Goal: Information Seeking & Learning: Find specific fact

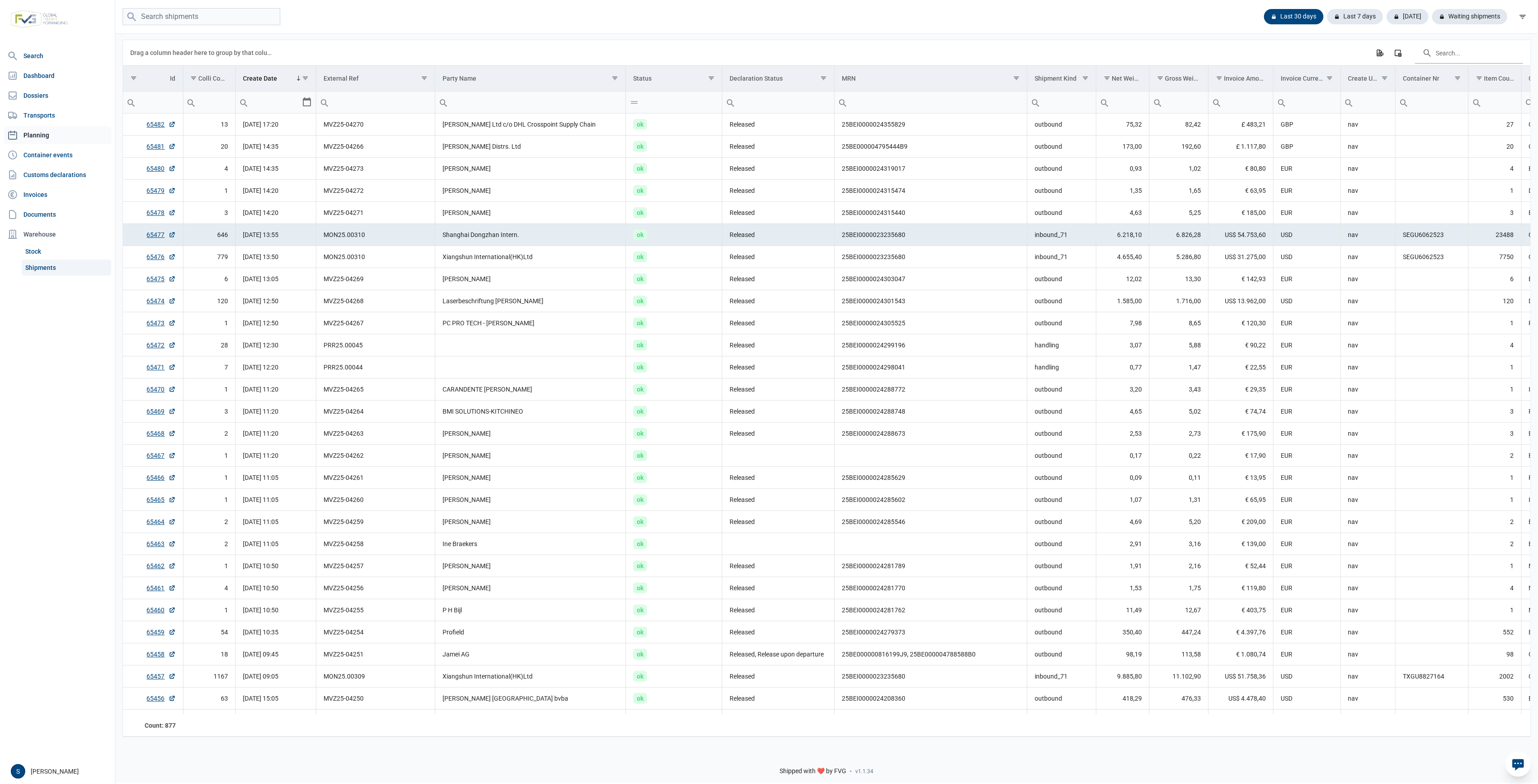
click at [51, 130] on link "Planning" at bounding box center [58, 135] width 108 height 18
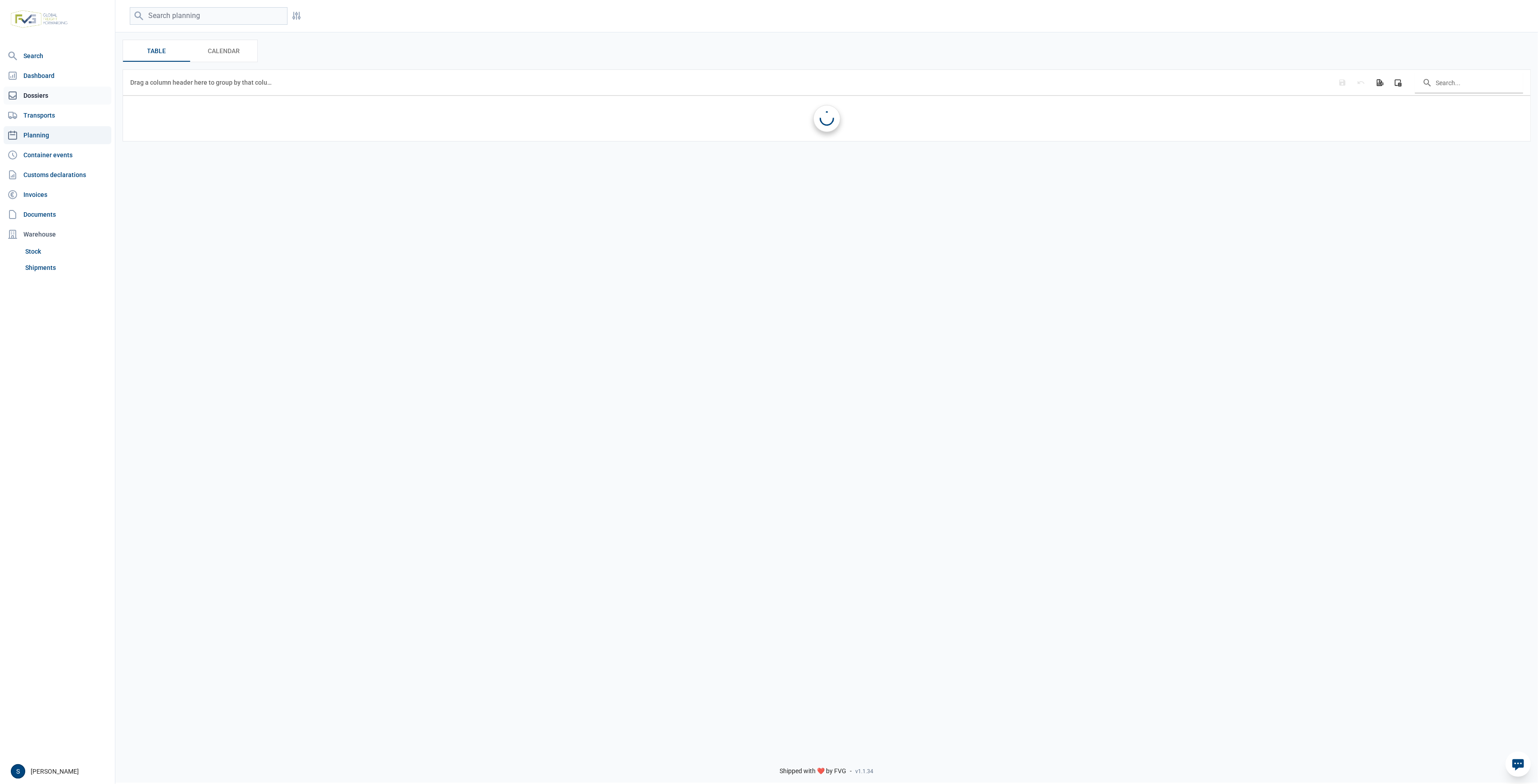
click at [63, 95] on link "Dossiers" at bounding box center [58, 95] width 108 height 18
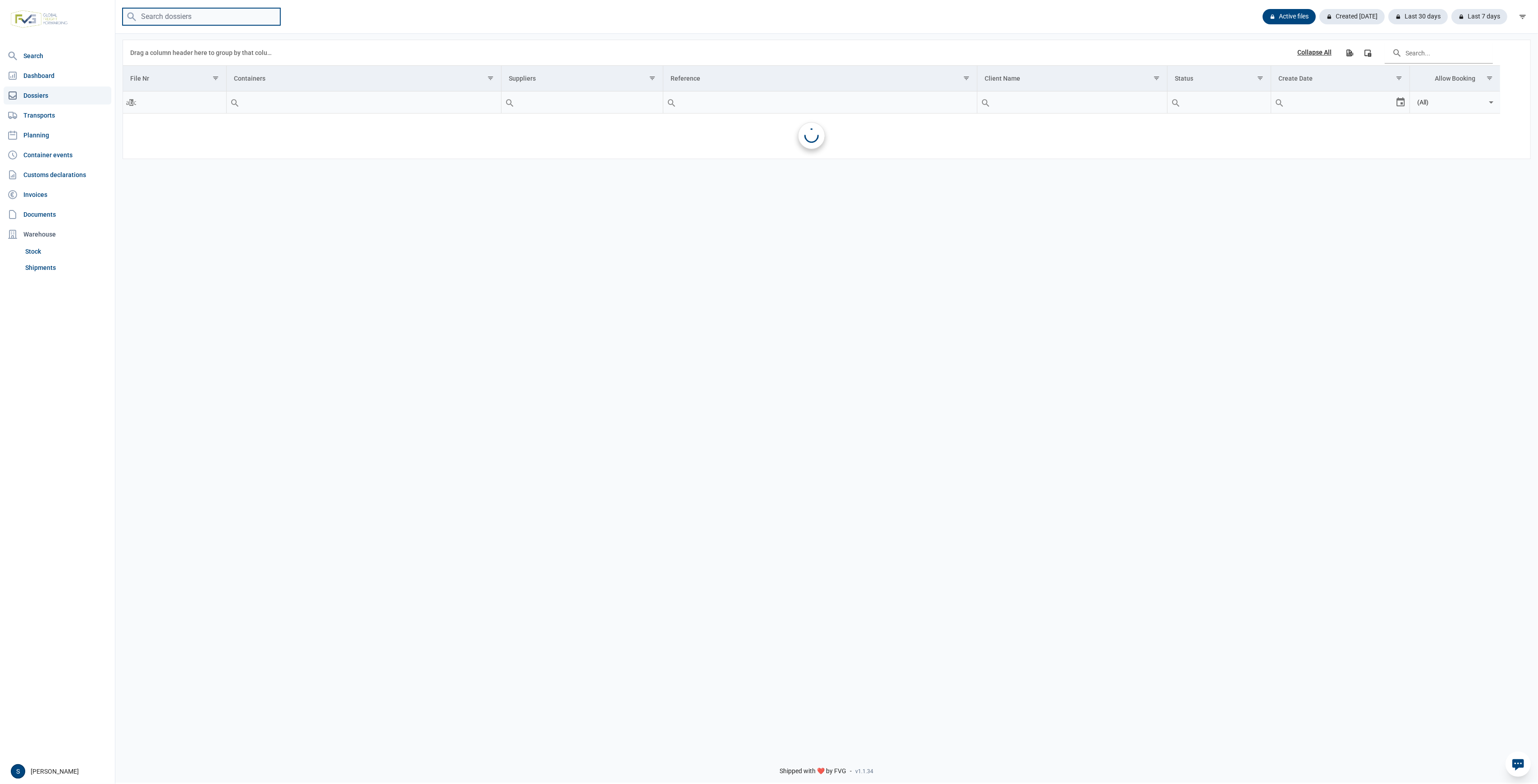
click at [225, 20] on input "search" at bounding box center [201, 17] width 157 height 17
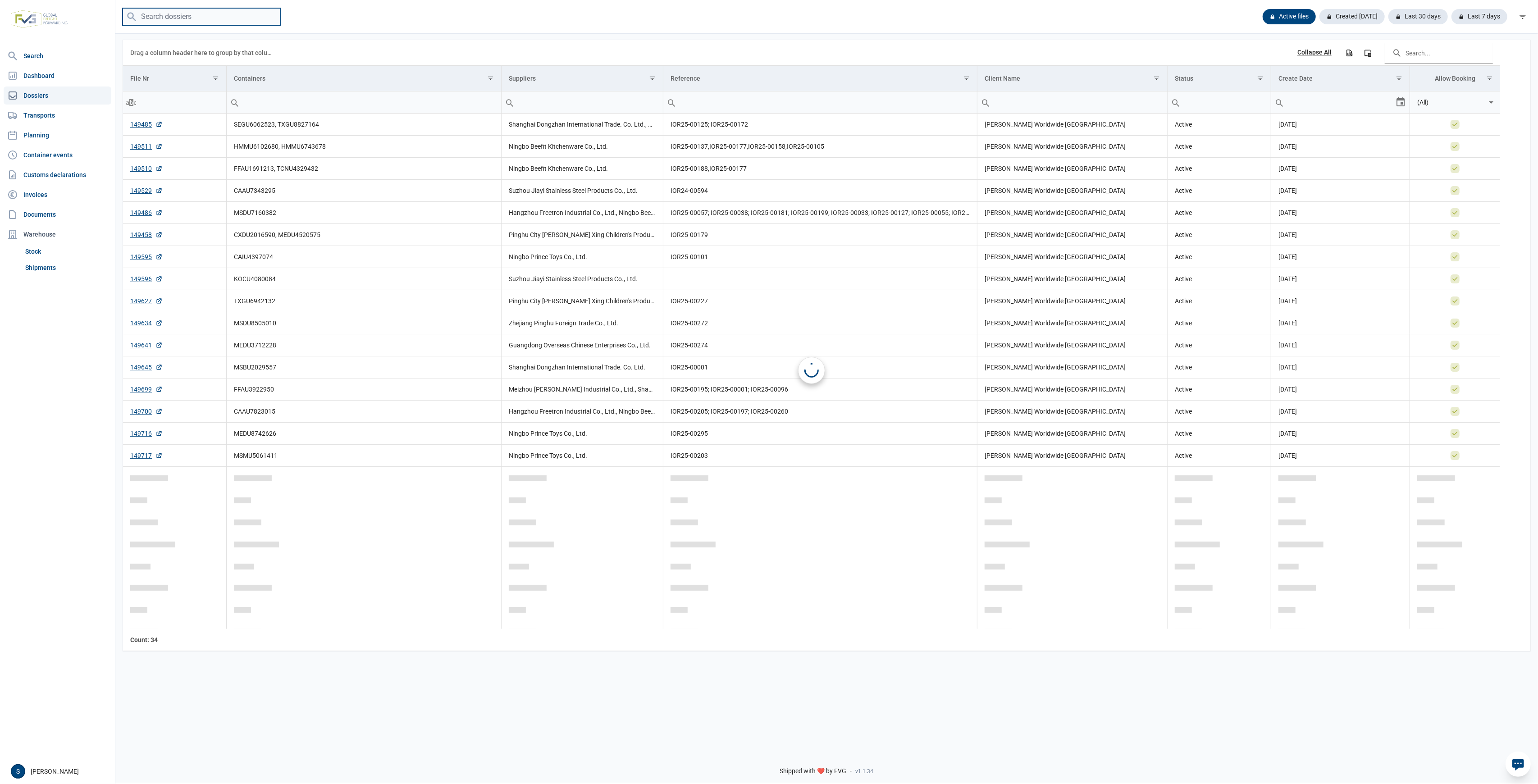
paste input "KOCU4080084"
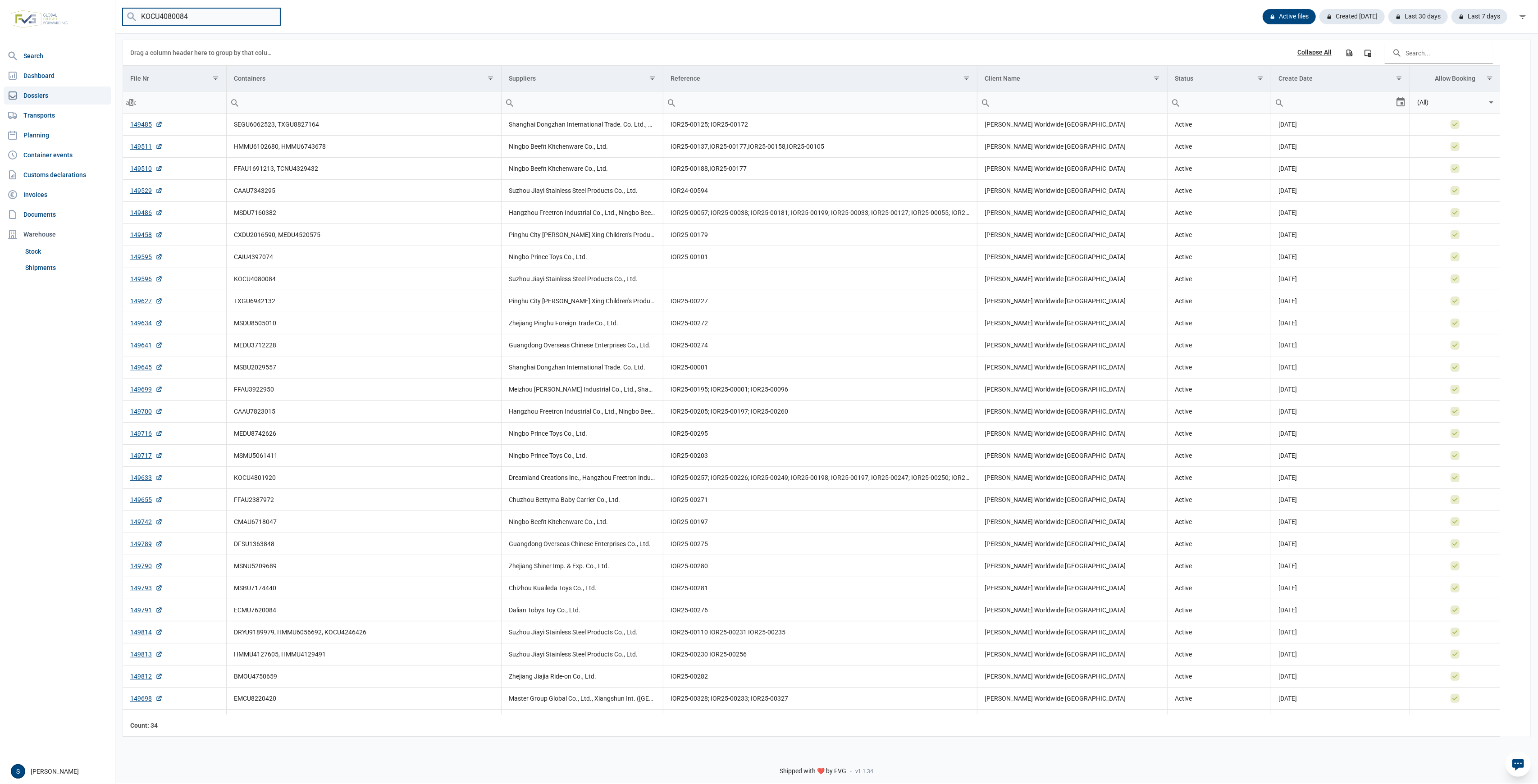
type input "KOCU4080084"
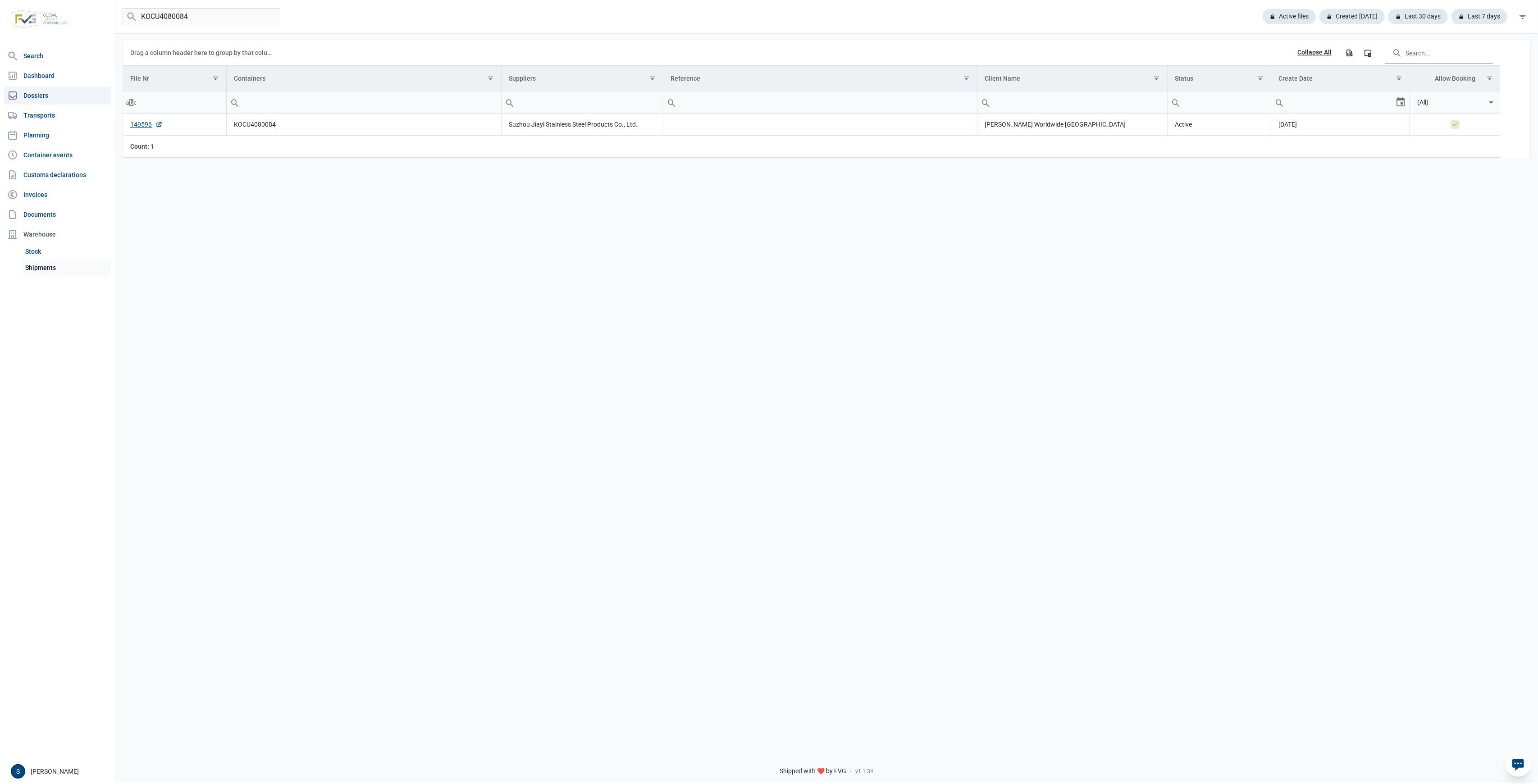
click at [45, 274] on link "Shipments" at bounding box center [66, 267] width 90 height 16
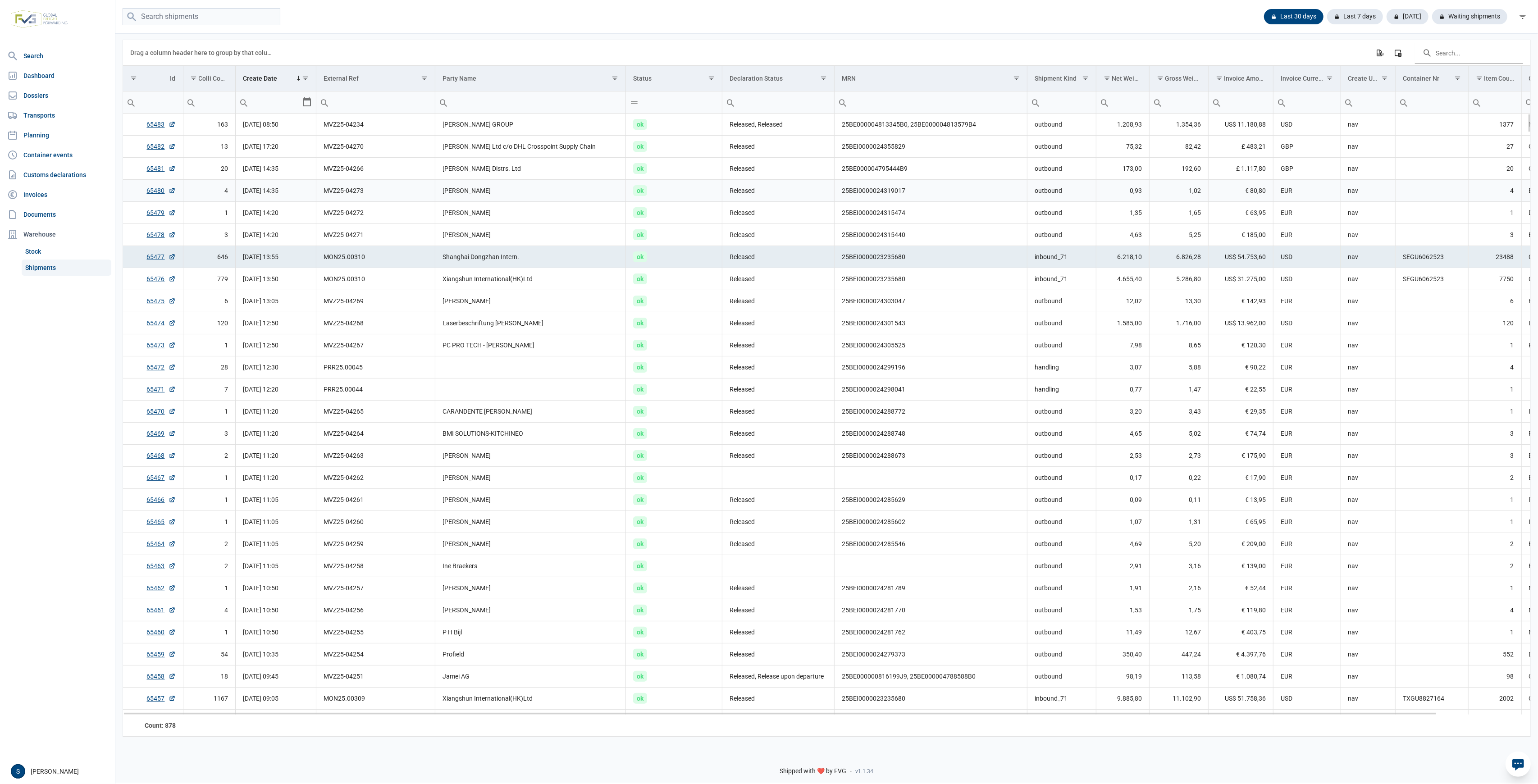
drag, startPoint x: 923, startPoint y: 193, endPoint x: 668, endPoint y: 417, distance: 339.4
click at [922, 199] on td "25BEI0000024319017" at bounding box center [931, 191] width 193 height 22
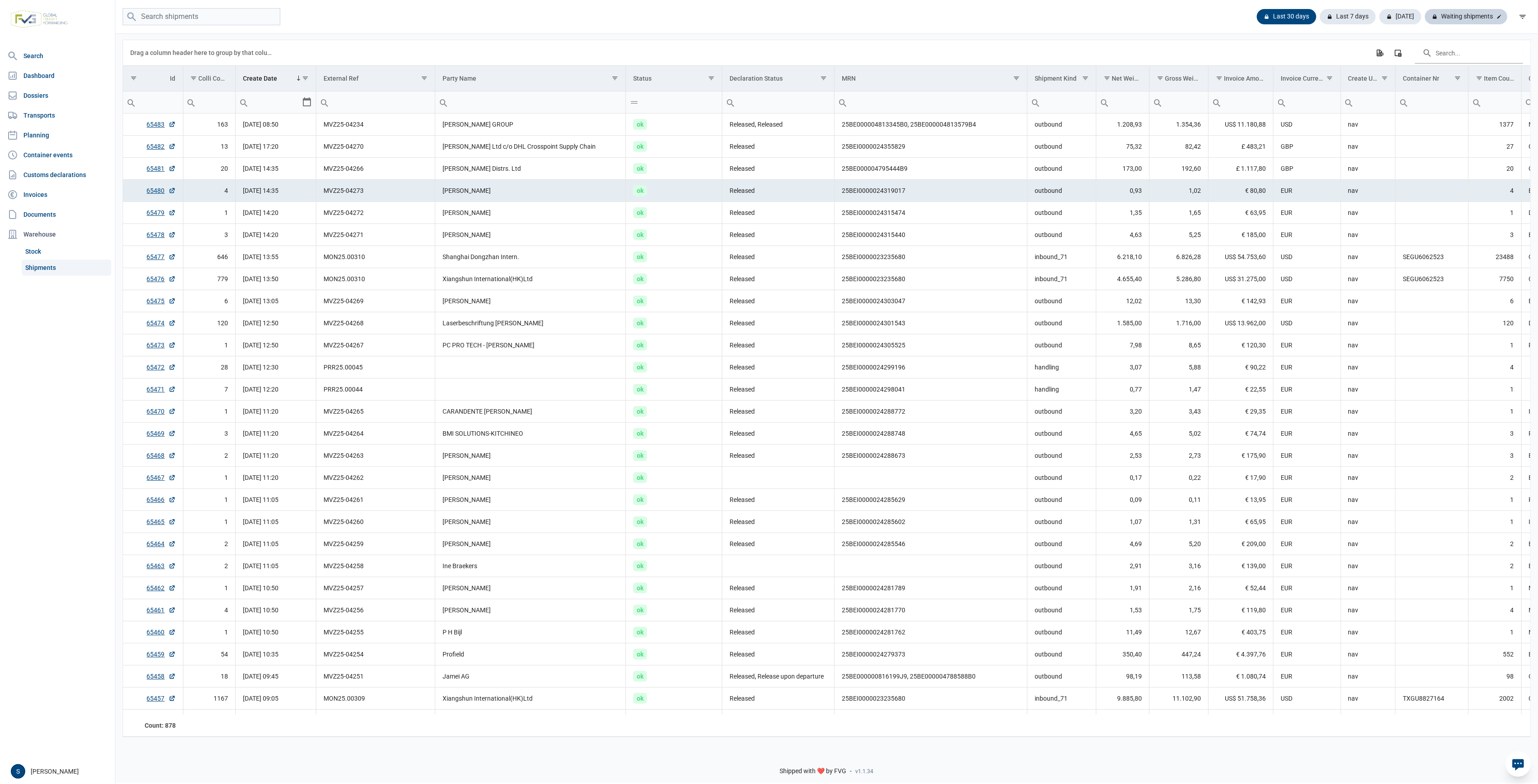
click at [1472, 24] on div "Last 30 days Last 7 days Today Waiting shipments" at bounding box center [827, 17] width 1423 height 17
click at [1466, 20] on div "Waiting shipments" at bounding box center [1466, 16] width 82 height 15
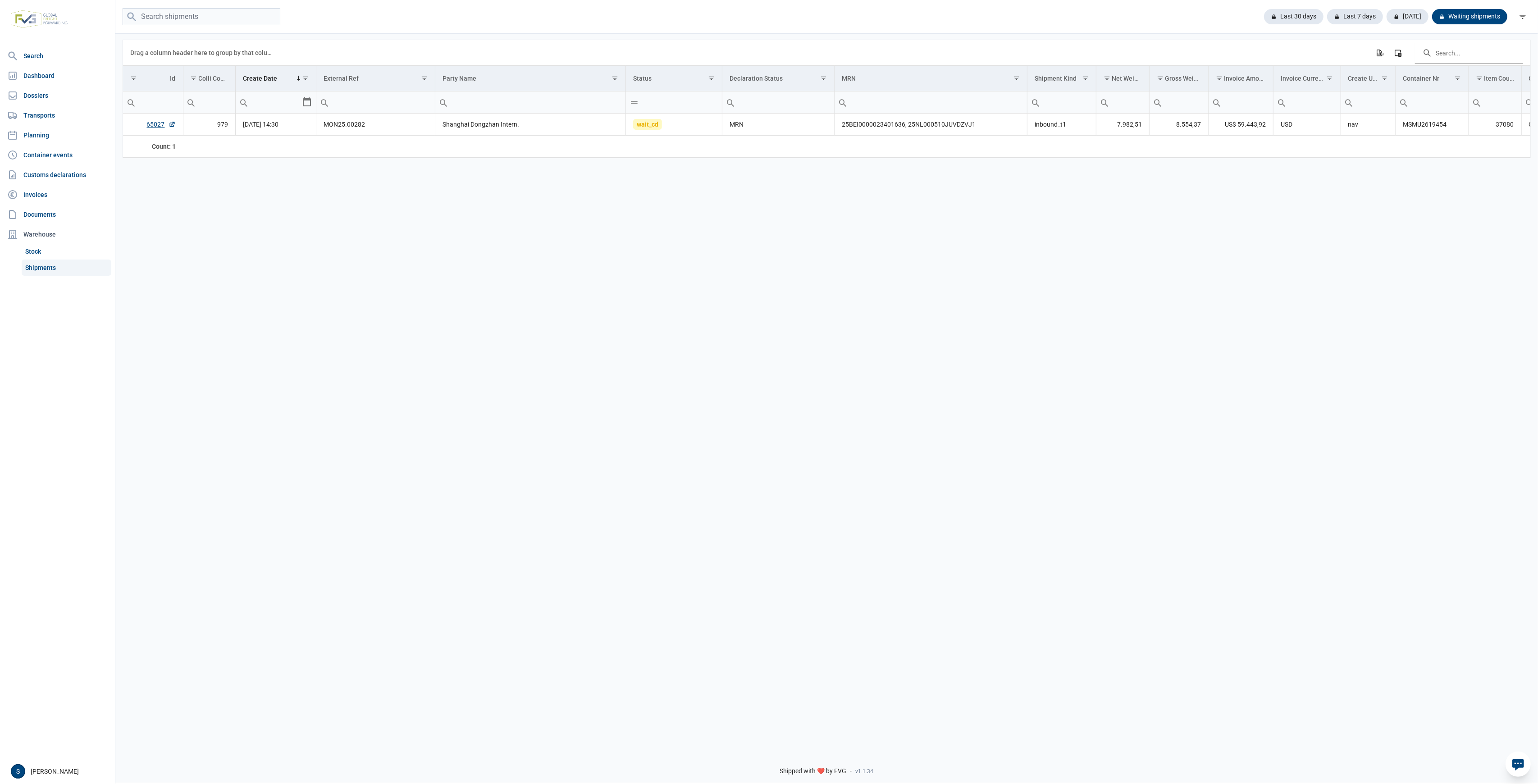
click at [1295, 4] on div "Last 30 days Last 7 days Today Waiting shipments" at bounding box center [827, 17] width 1423 height 34
click at [1327, 23] on div "Last 30 days" at bounding box center [1355, 16] width 56 height 15
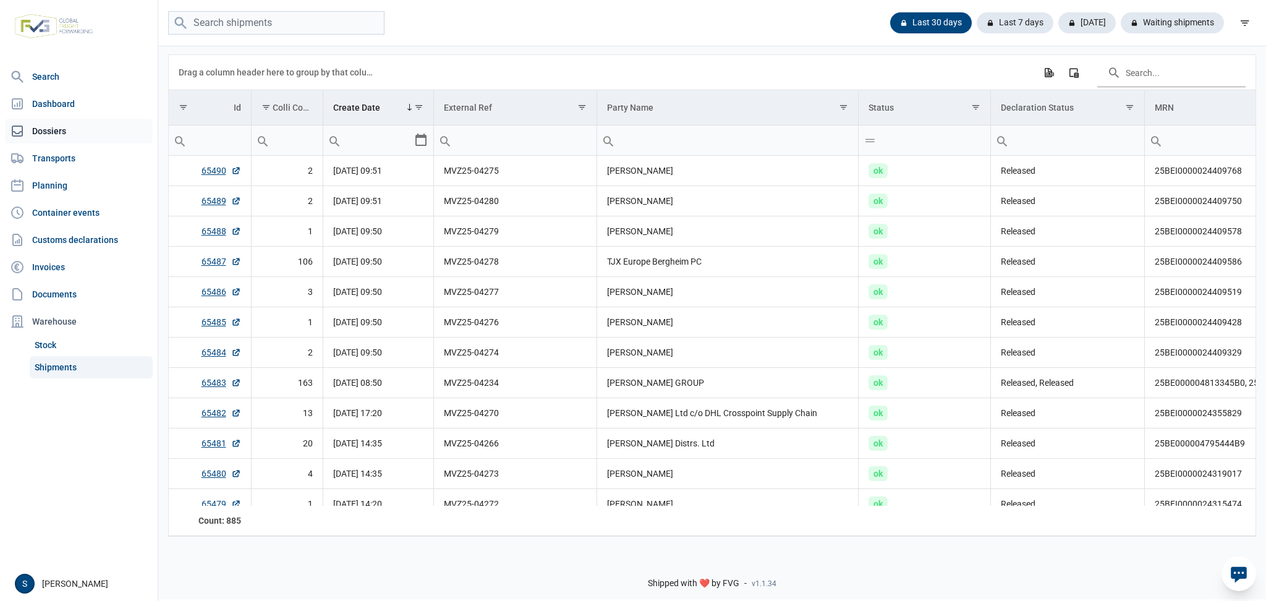
click at [60, 126] on link "Dossiers" at bounding box center [79, 131] width 148 height 25
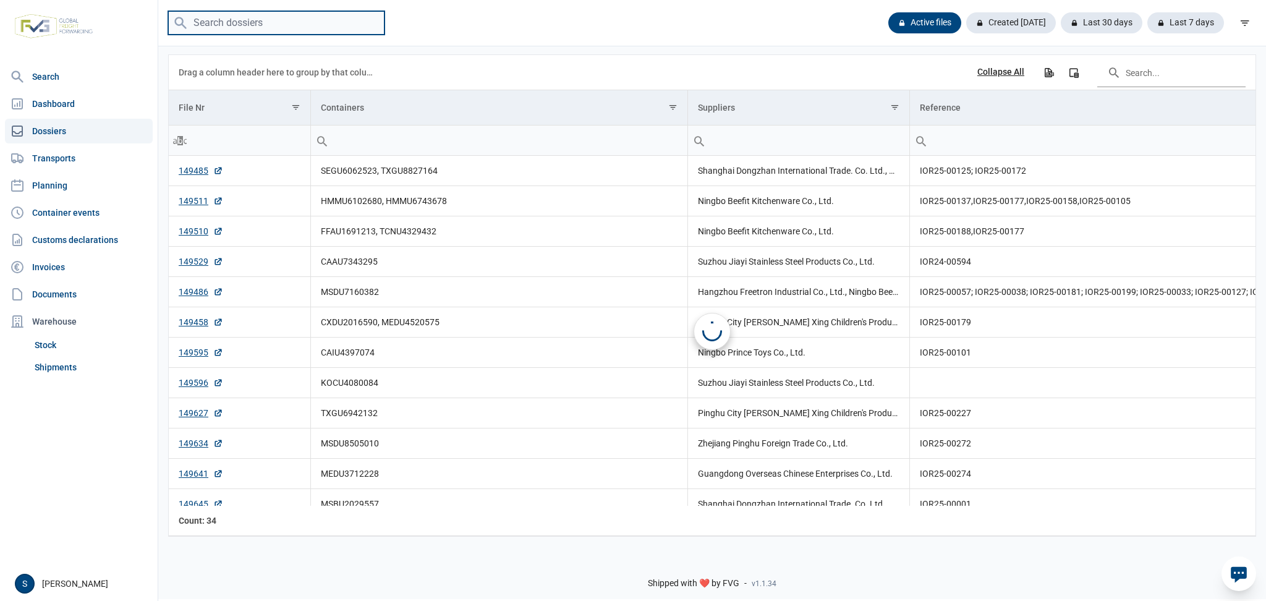
click at [253, 15] on input "search" at bounding box center [276, 23] width 216 height 24
paste input "149420"
type input "149420"
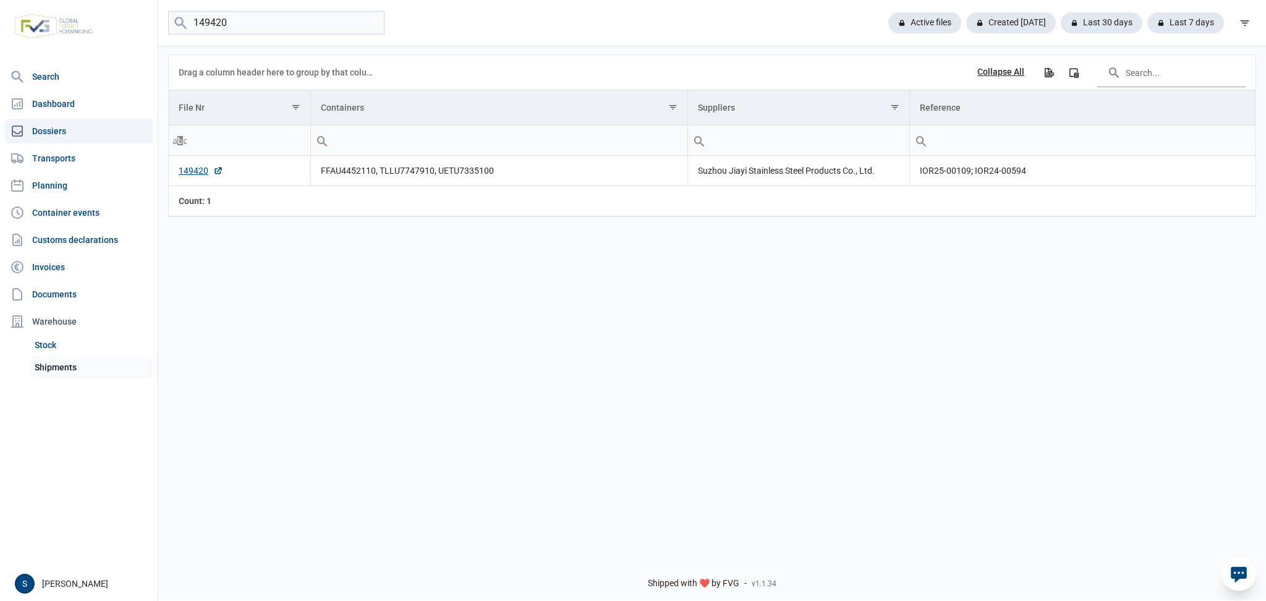
click at [96, 378] on link "Shipments" at bounding box center [91, 367] width 123 height 22
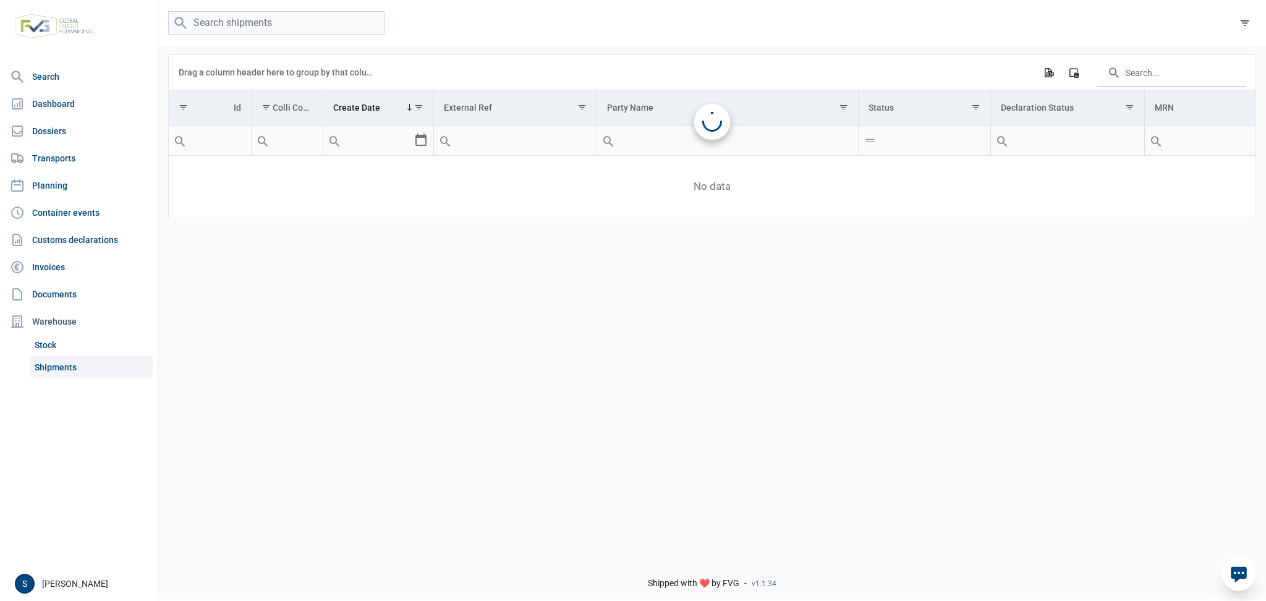
click at [94, 370] on link "Shipments" at bounding box center [91, 367] width 123 height 22
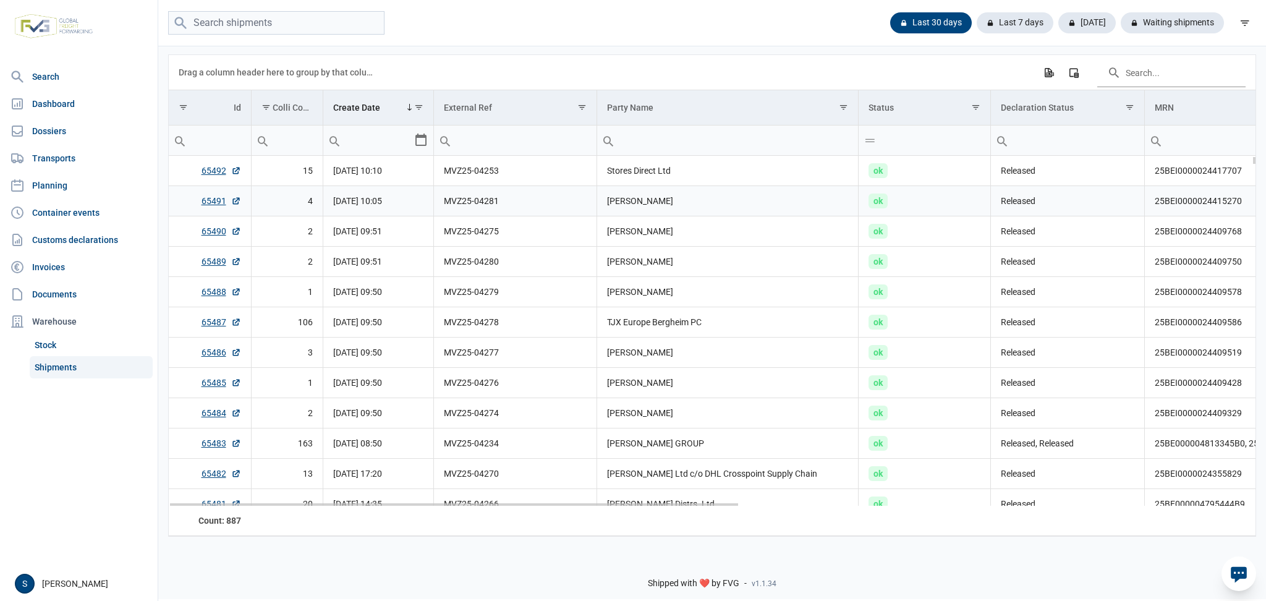
click at [453, 192] on td "MVZ25-04281" at bounding box center [515, 201] width 163 height 30
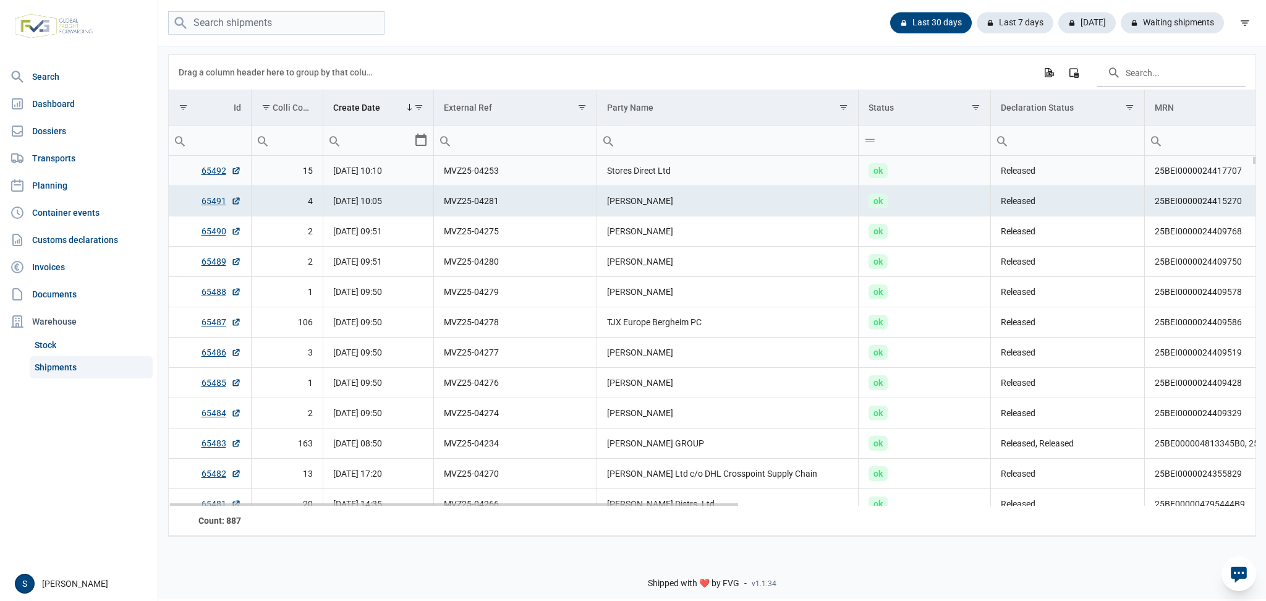
click at [551, 167] on td "MVZ25-04253" at bounding box center [515, 171] width 163 height 30
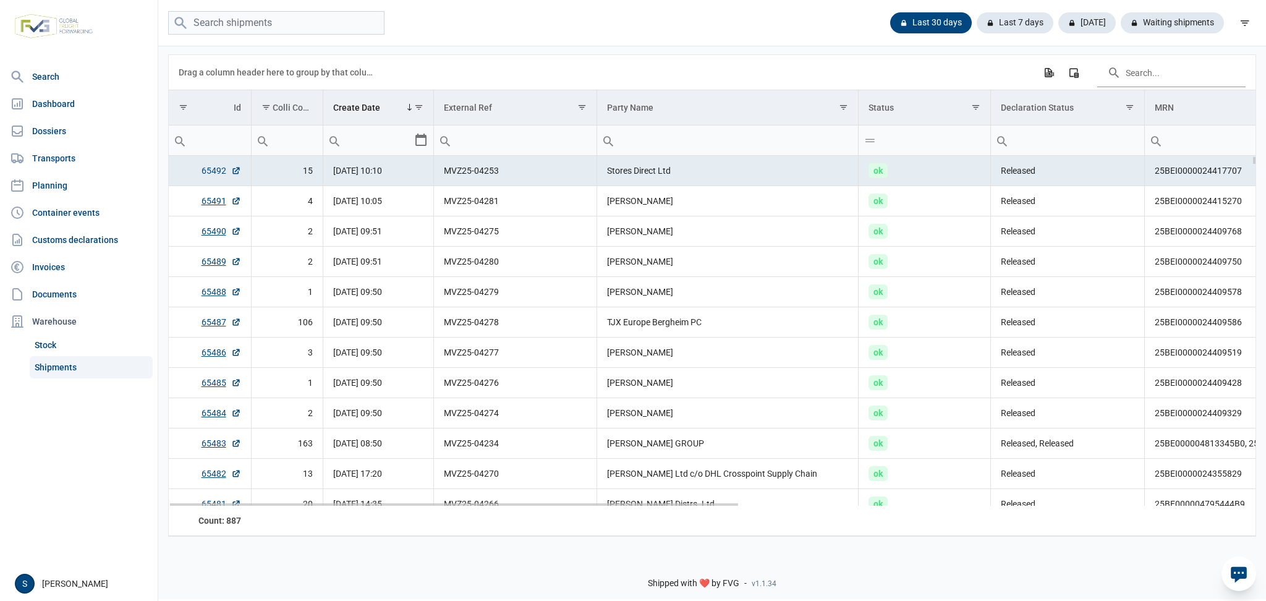
click at [205, 169] on link "65492" at bounding box center [222, 170] width 40 height 12
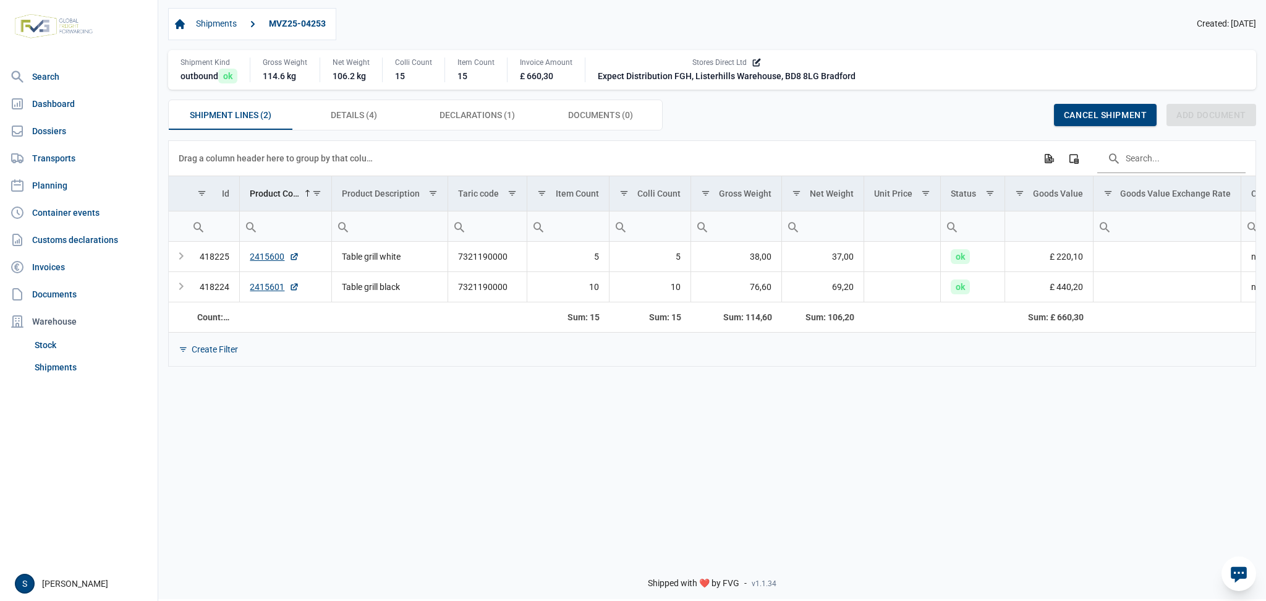
click at [783, 117] on div "Shipment Lines (2) Shipment Lines (2) Details (4) Details (4) Declarations (1) …" at bounding box center [712, 115] width 1088 height 31
drag, startPoint x: 652, startPoint y: 82, endPoint x: 827, endPoint y: 89, distance: 175.7
click at [827, 89] on div "Shipment Kind outbound ok Gross Weight 114.6 kg Net Weight 106.2 kg Colli Count…" at bounding box center [712, 70] width 1088 height 40
click at [792, 135] on div "Shipments MVZ25-04253 Created: 18-08-2025 Shipment Kind outbound ok Gross Weigh…" at bounding box center [712, 69] width 1108 height 142
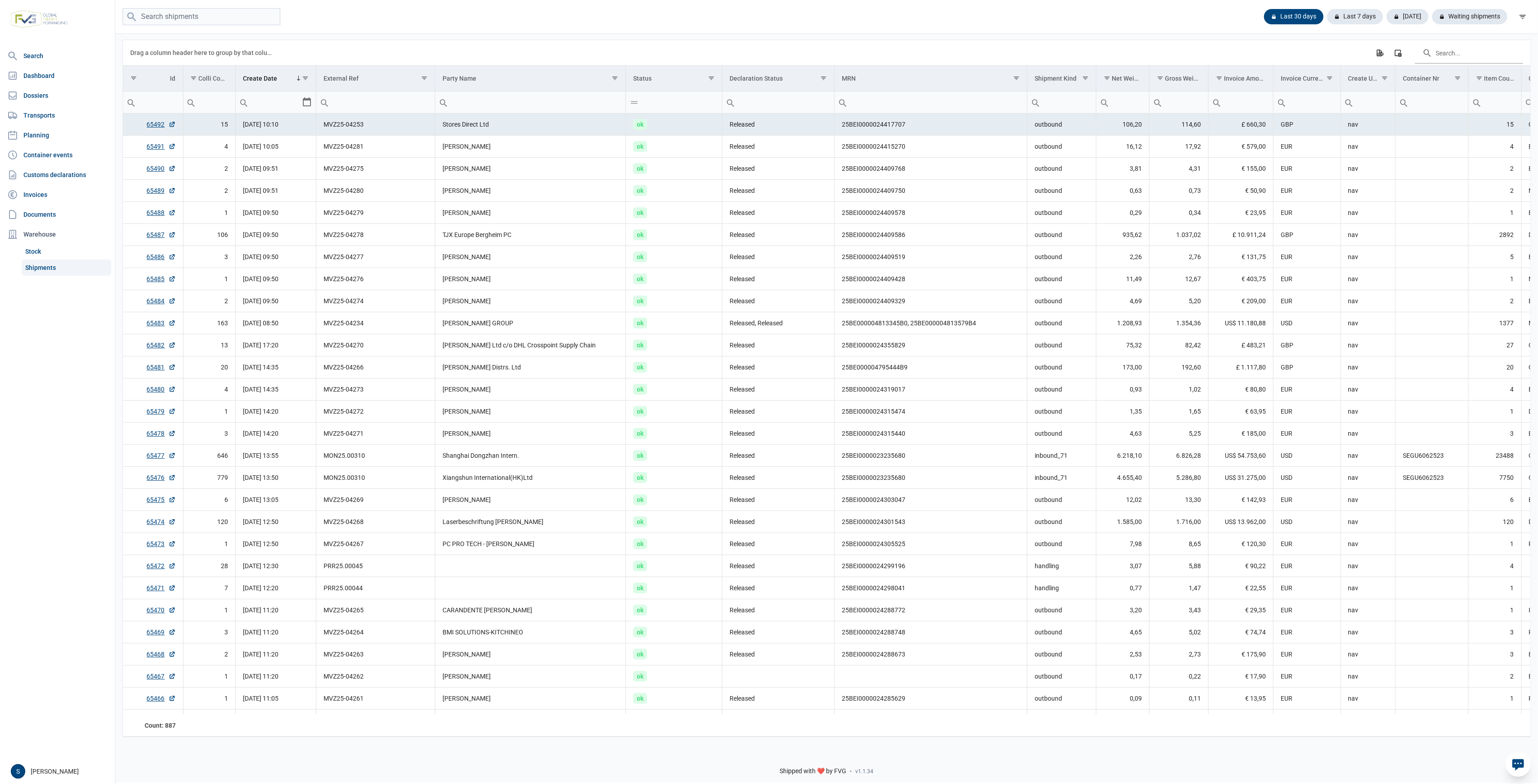
drag, startPoint x: 251, startPoint y: 39, endPoint x: 250, endPoint y: 33, distance: 6.1
click at [250, 39] on div "Data grid with 887 rows and 18 columns Drag a column header here to group by th…" at bounding box center [827, 388] width 1423 height 712
drag, startPoint x: 252, startPoint y: 26, endPoint x: 254, endPoint y: 15, distance: 11.2
click at [252, 23] on div "Last 30 days Last 7 days Today Waiting shipments" at bounding box center [827, 17] width 1423 height 34
click at [254, 12] on input "search" at bounding box center [201, 17] width 157 height 17
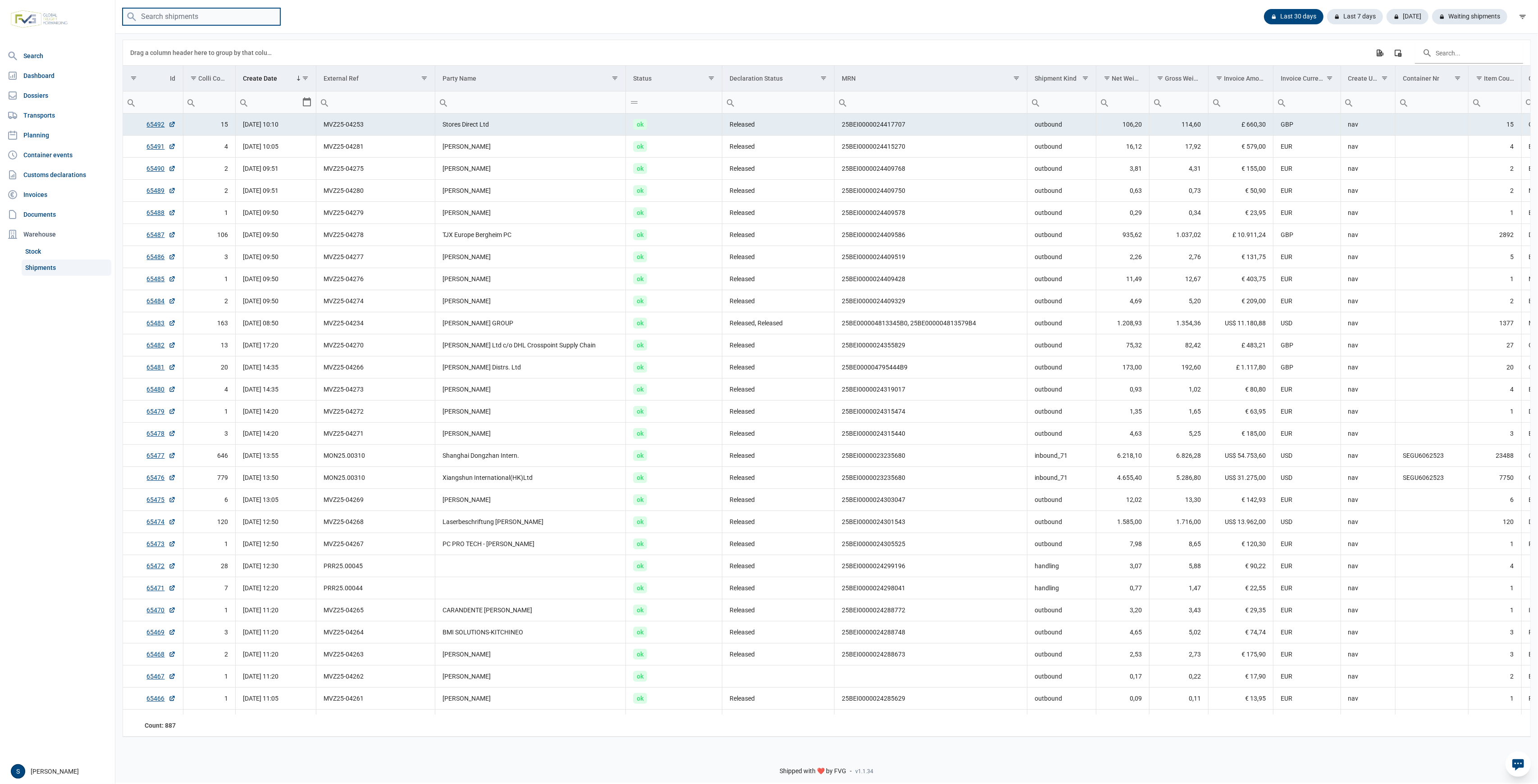
drag, startPoint x: 254, startPoint y: 12, endPoint x: 216, endPoint y: 22, distance: 39.3
click at [218, 22] on input "search" at bounding box center [201, 17] width 157 height 17
paste input "149420"
type input "149420"
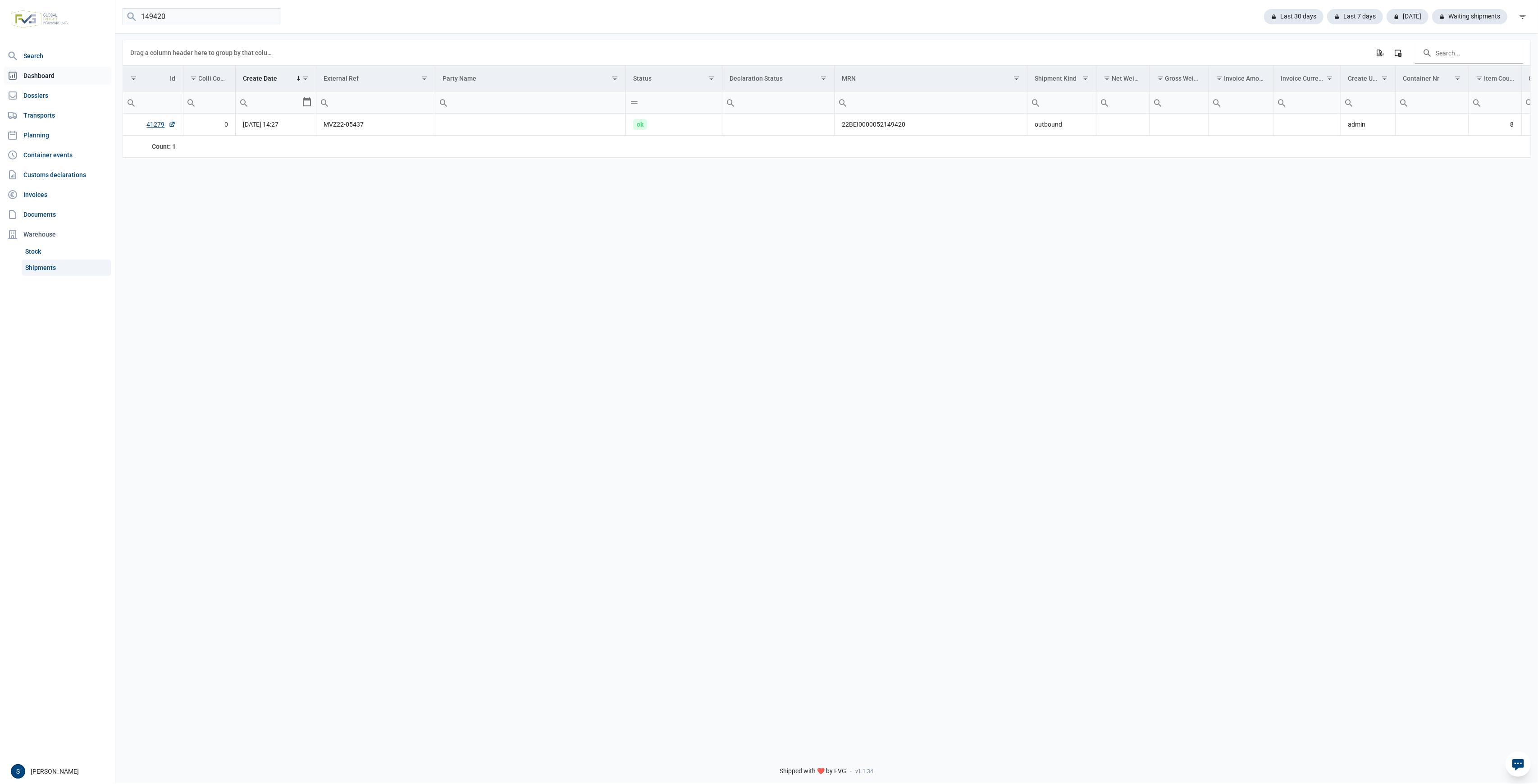
click at [60, 81] on link "Dashboard" at bounding box center [58, 76] width 108 height 18
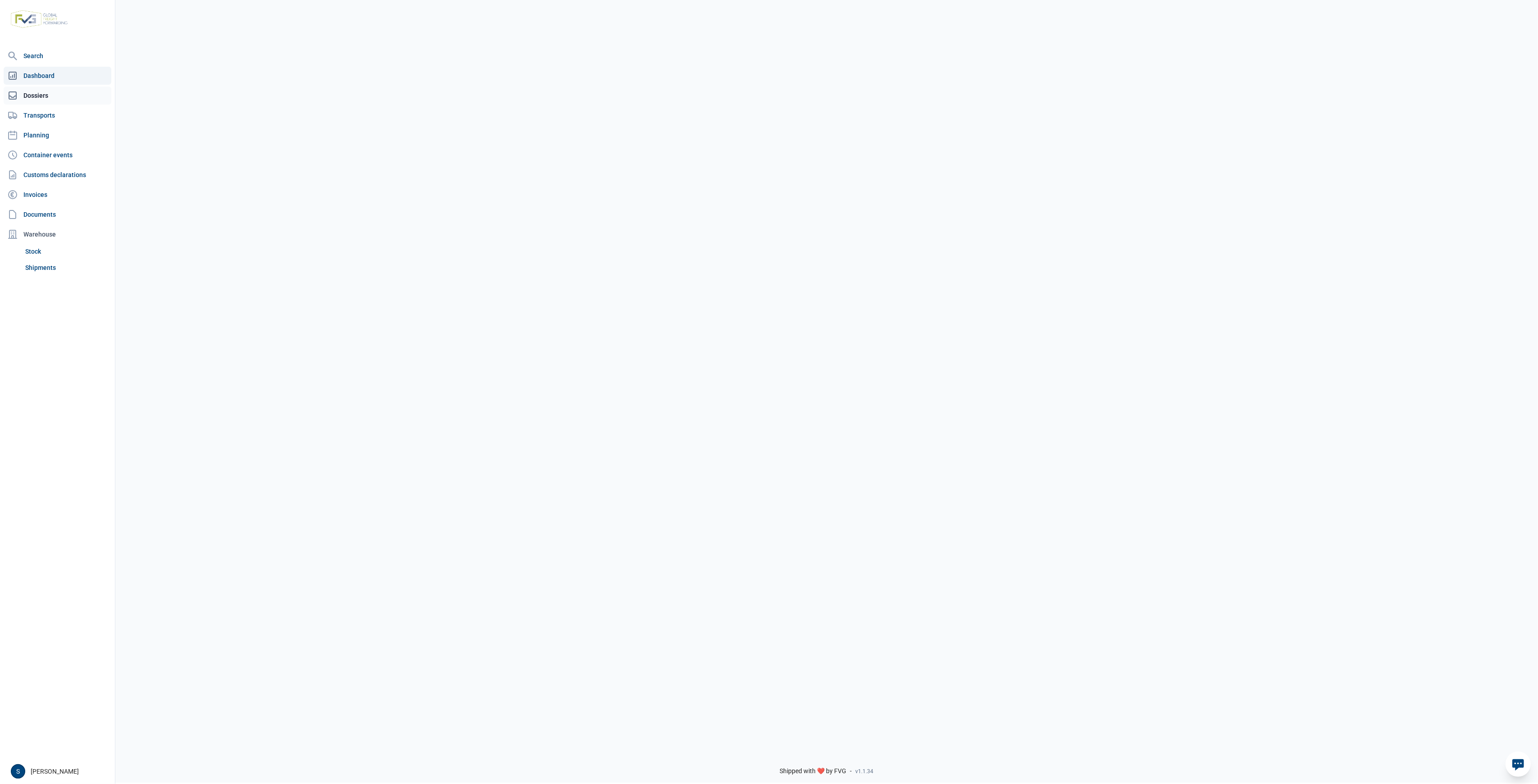
click at [52, 94] on link "Dossiers" at bounding box center [58, 95] width 108 height 18
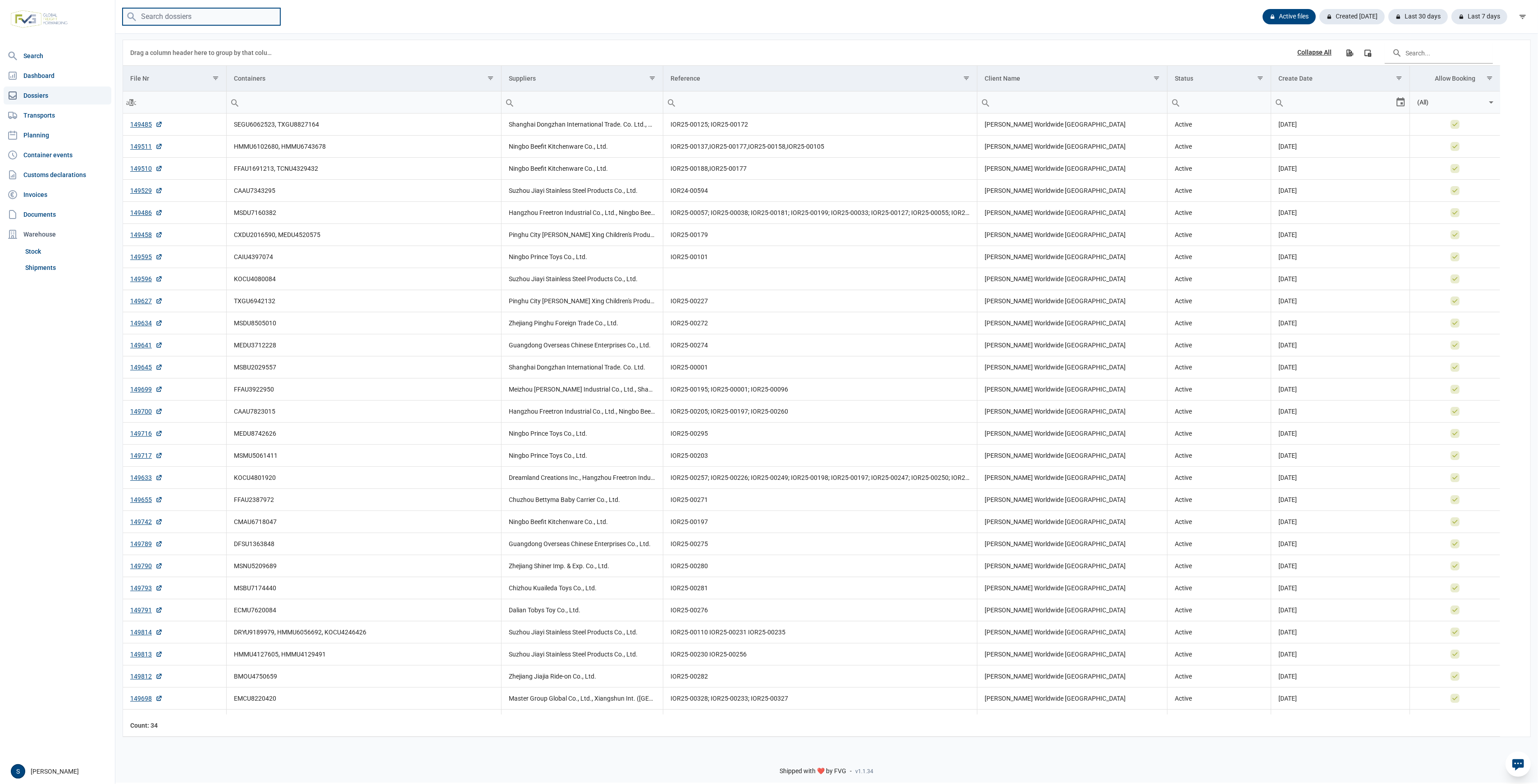
click at [205, 17] on input "search" at bounding box center [201, 17] width 157 height 17
paste input "149420"
type input "149420"
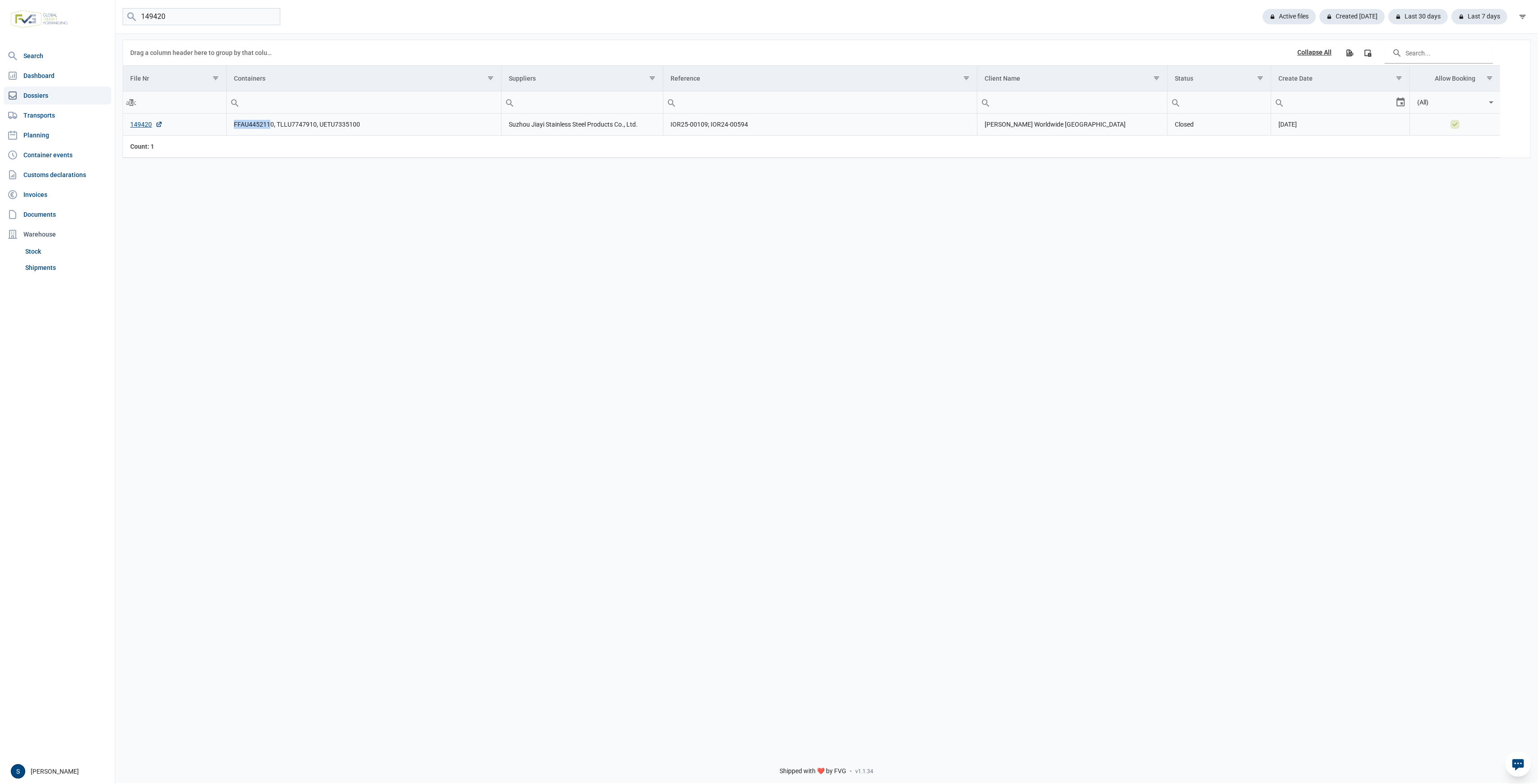
drag, startPoint x: 271, startPoint y: 123, endPoint x: 230, endPoint y: 128, distance: 41.3
click at [230, 128] on td "FFAU4452110, TLLU7747910, UETU7335100" at bounding box center [363, 125] width 275 height 22
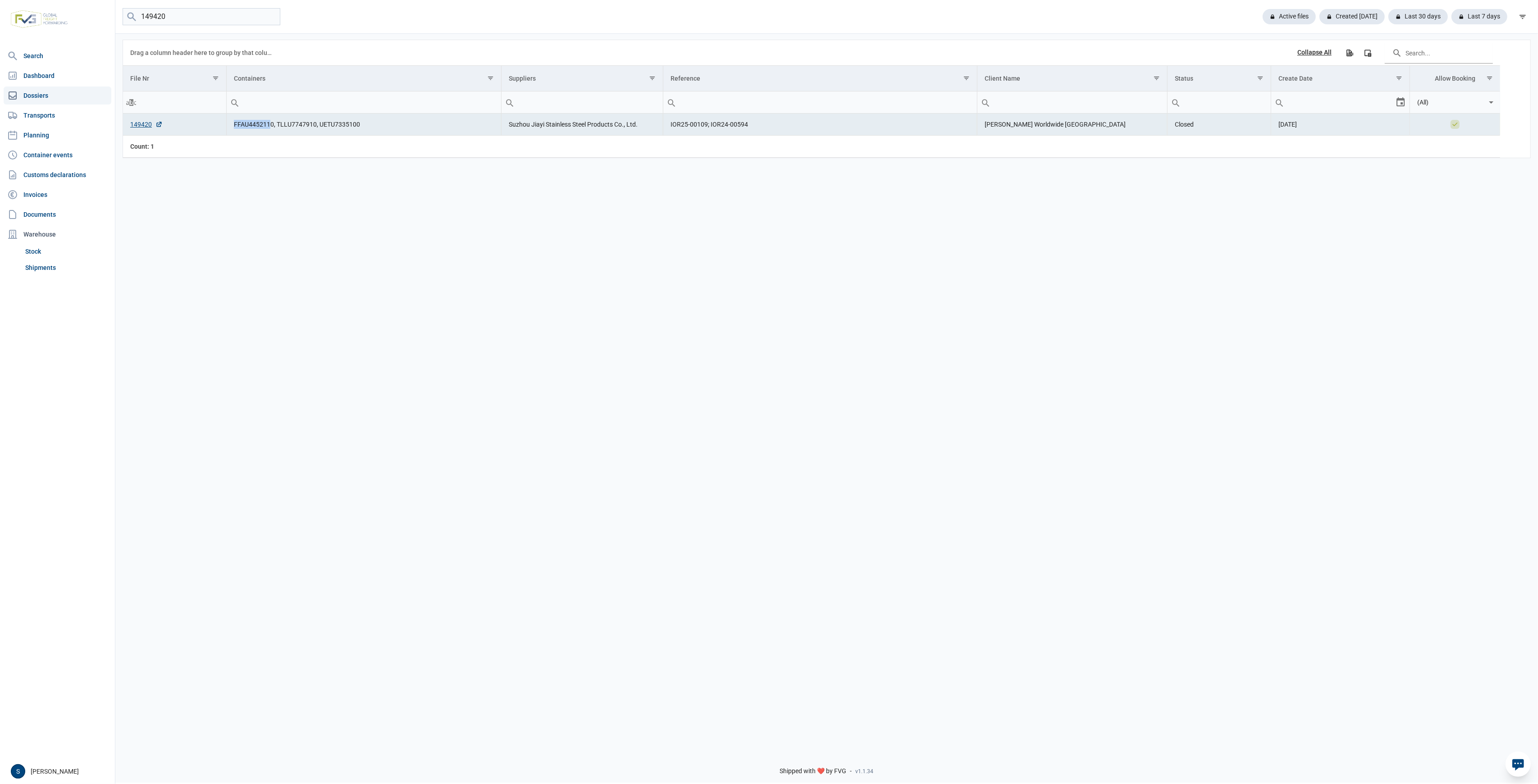
click at [230, 129] on td "FFAU4452110, TLLU7747910, UETU7335100" at bounding box center [363, 125] width 275 height 22
click at [232, 129] on td "FFAU4452110, TLLU7747910, UETU7335100" at bounding box center [363, 125] width 275 height 22
drag, startPoint x: 231, startPoint y: 127, endPoint x: 271, endPoint y: 128, distance: 40.0
click at [271, 128] on td "FFAU4452110, TLLU7747910, UETU7335100" at bounding box center [363, 125] width 275 height 22
copy td "FFAU4452110"
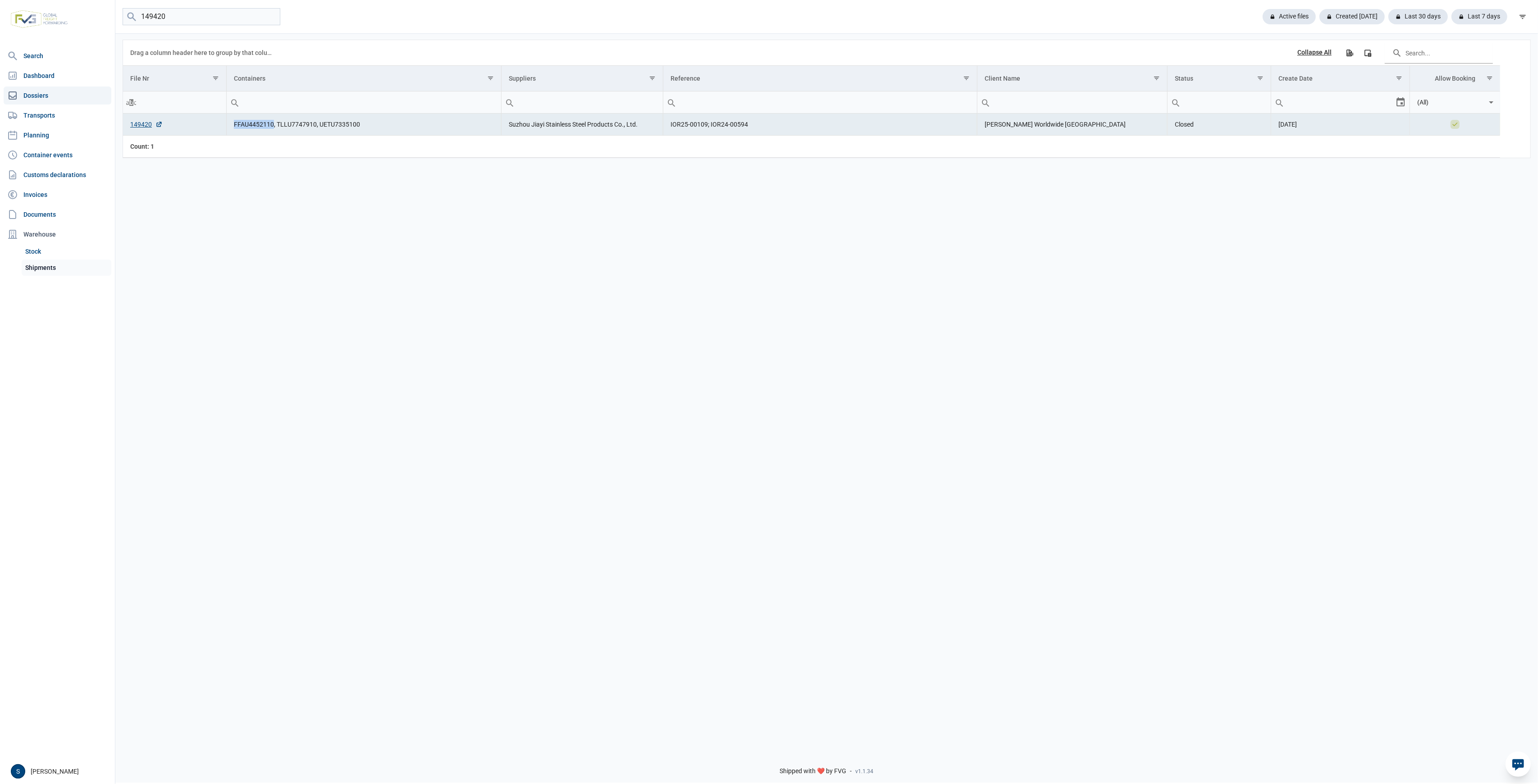
click at [72, 275] on link "Shipments" at bounding box center [66, 267] width 90 height 16
click at [67, 270] on link "Shipments" at bounding box center [66, 267] width 90 height 16
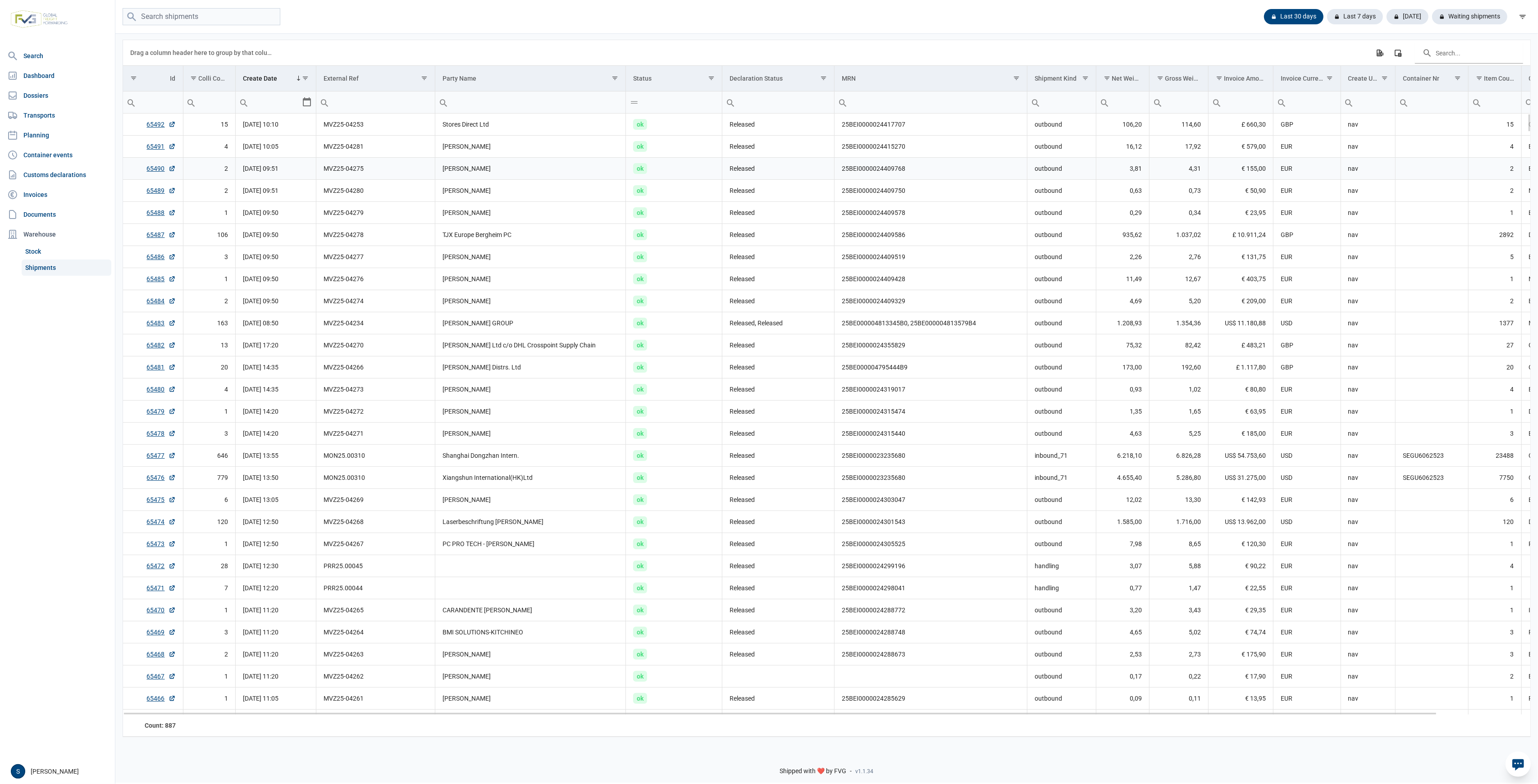
click at [498, 159] on td "Roselinda De Blende" at bounding box center [531, 168] width 191 height 22
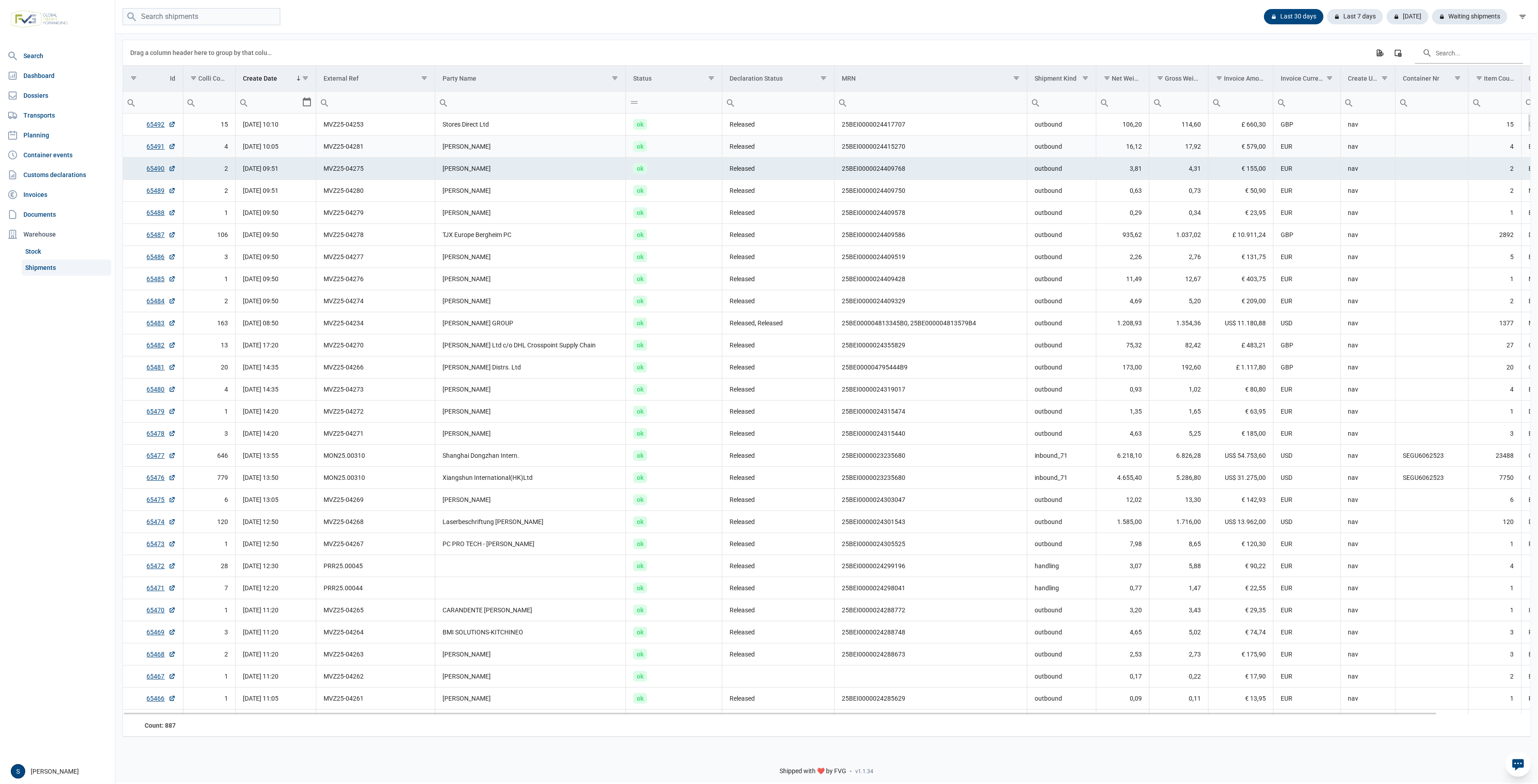
click at [498, 138] on td "Samina De Backer" at bounding box center [531, 146] width 191 height 22
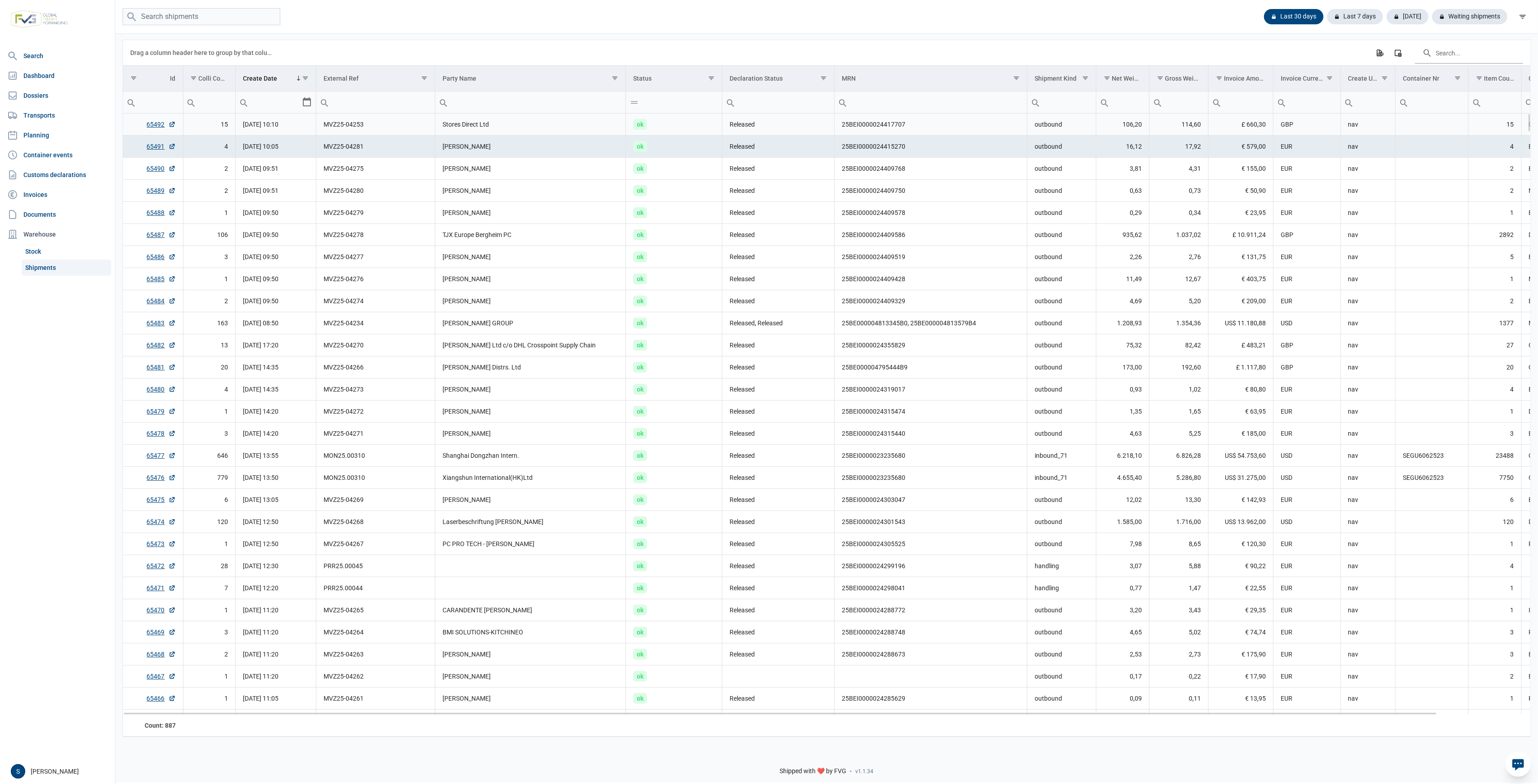
click at [502, 132] on td "Stores Direct Ltd" at bounding box center [531, 125] width 191 height 22
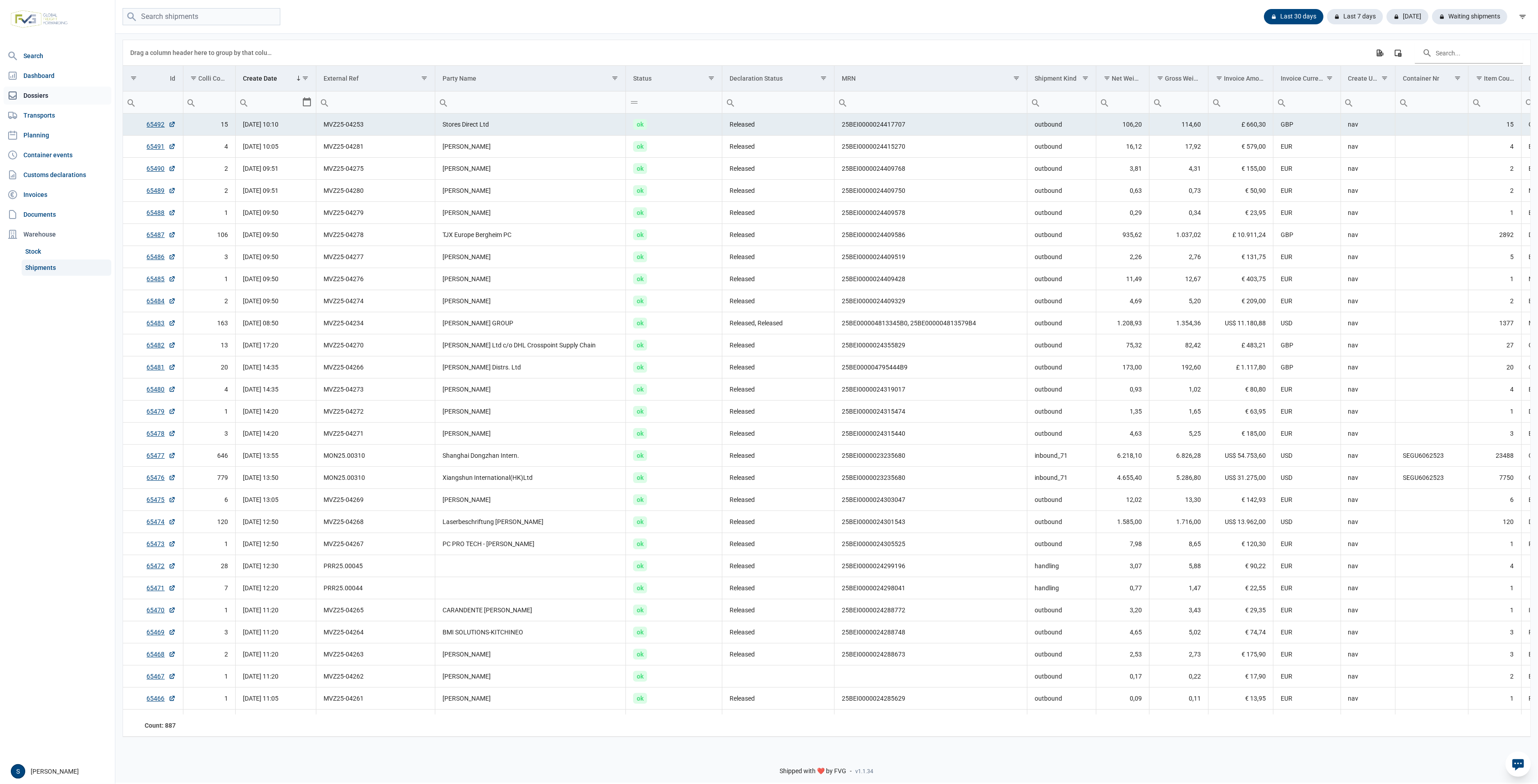
click at [64, 91] on link "Dossiers" at bounding box center [58, 95] width 108 height 18
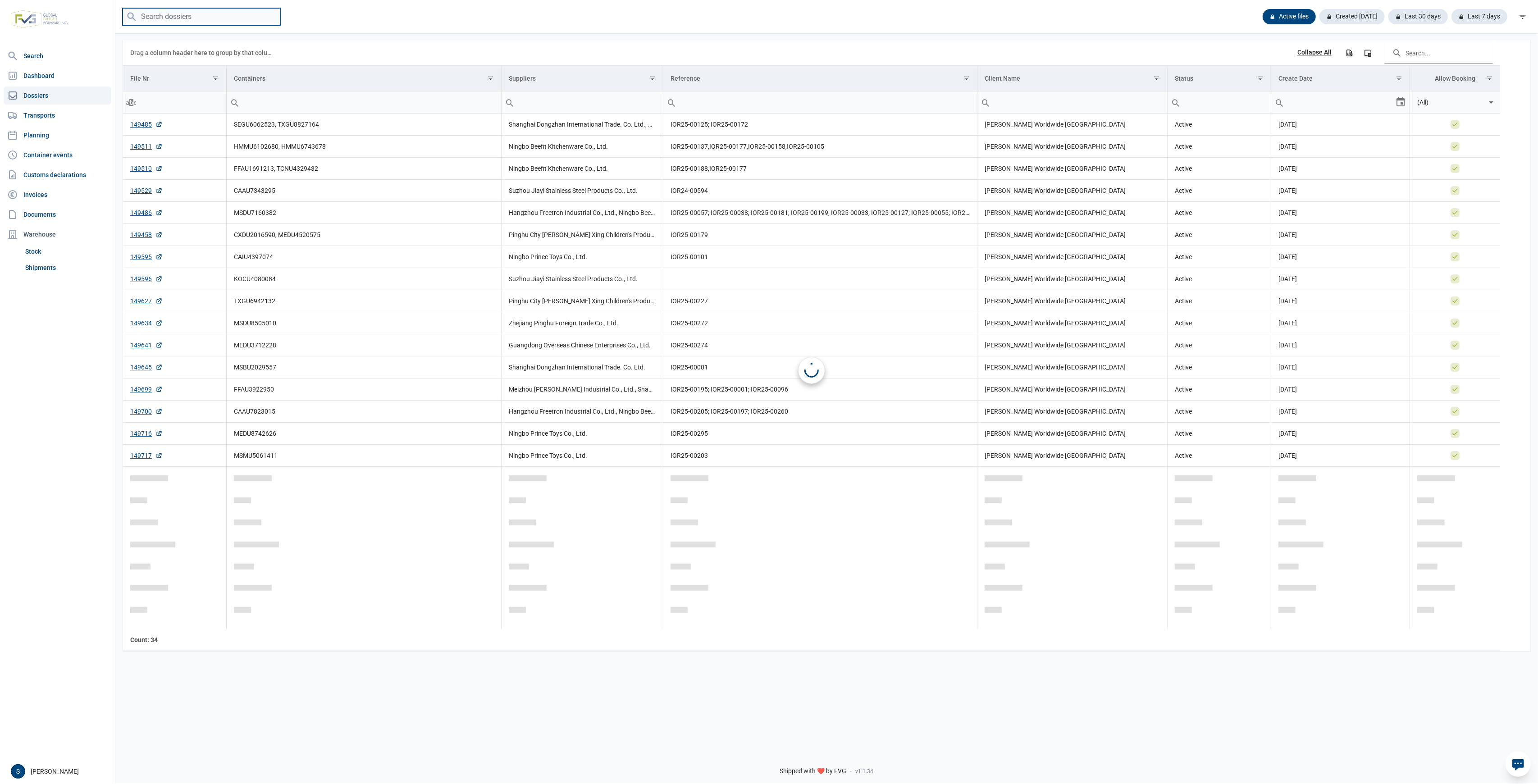
click at [190, 23] on input "search" at bounding box center [201, 17] width 157 height 17
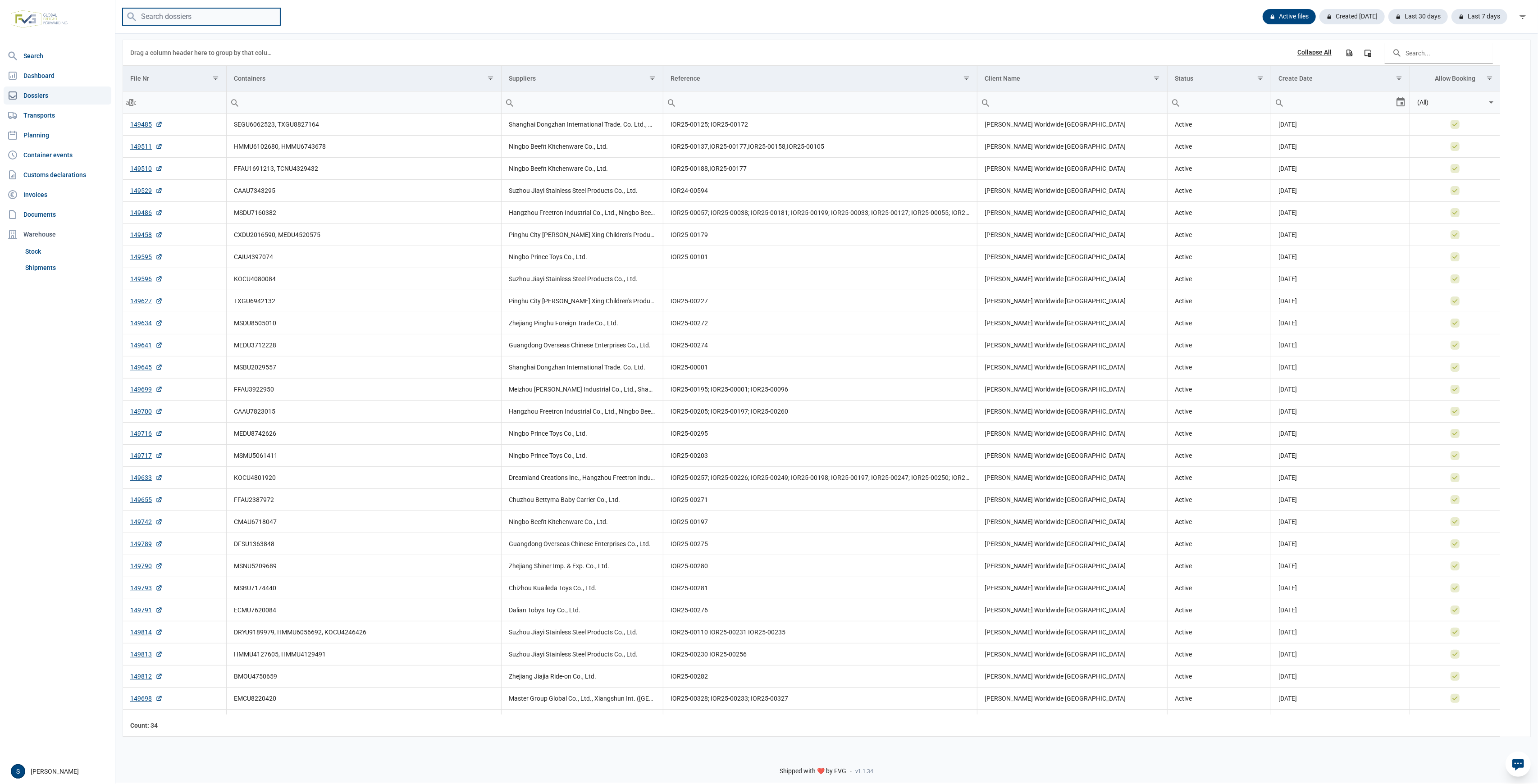
paste input "FFAU4452110"
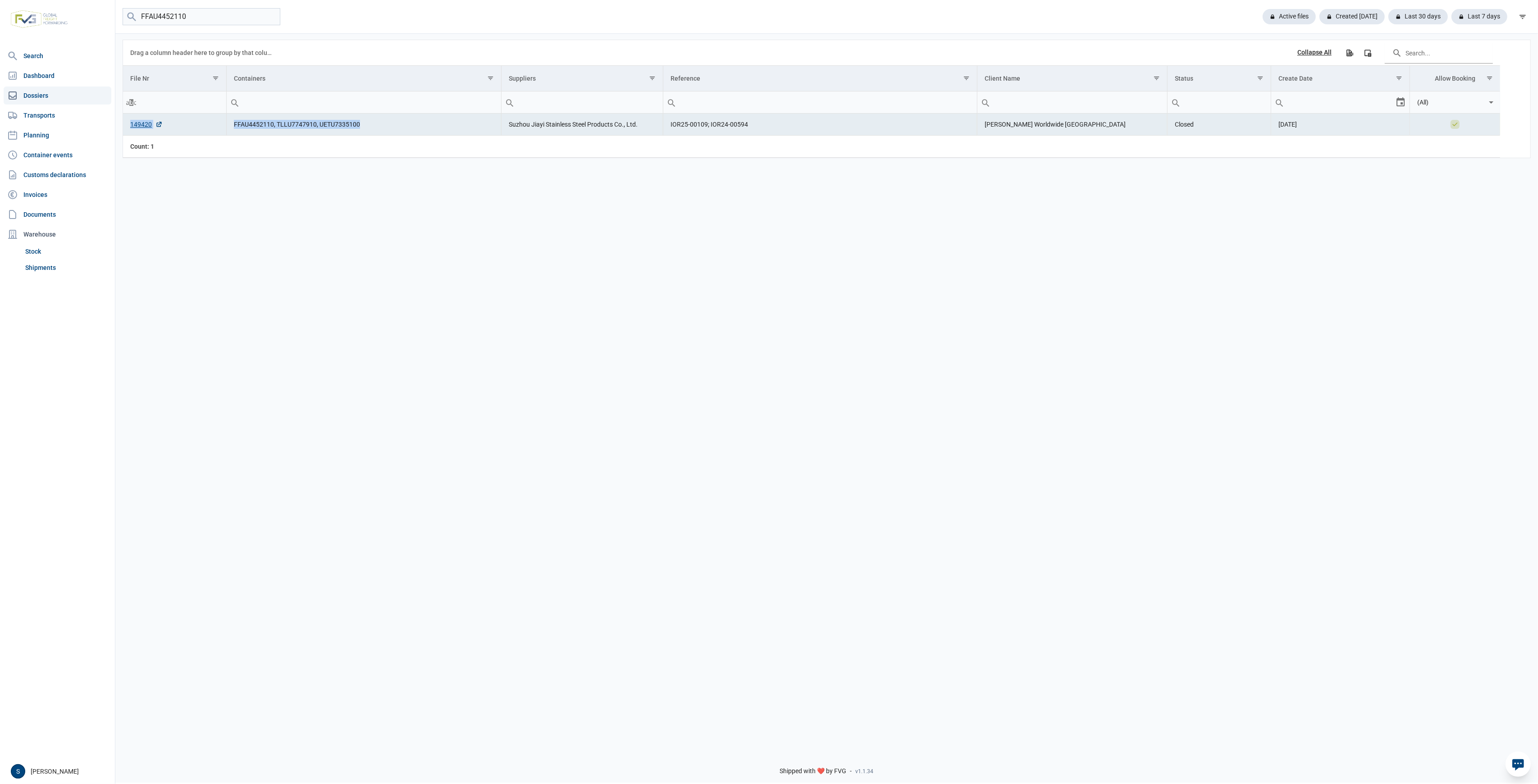
drag, startPoint x: 390, startPoint y: 122, endPoint x: 125, endPoint y: 128, distance: 265.1
click at [125, 128] on tr "149420 FFAU4452110, TLLU7747910, UETU7335100 Suzhou Jiayi Stainless Steel Produ…" at bounding box center [811, 125] width 1377 height 22
copy tr "149420 FFAU4452110, TLLU7747910, UETU7335100"
drag, startPoint x: 146, startPoint y: 117, endPoint x: 144, endPoint y: 122, distance: 5.4
click at [145, 119] on td "149420" at bounding box center [175, 125] width 104 height 22
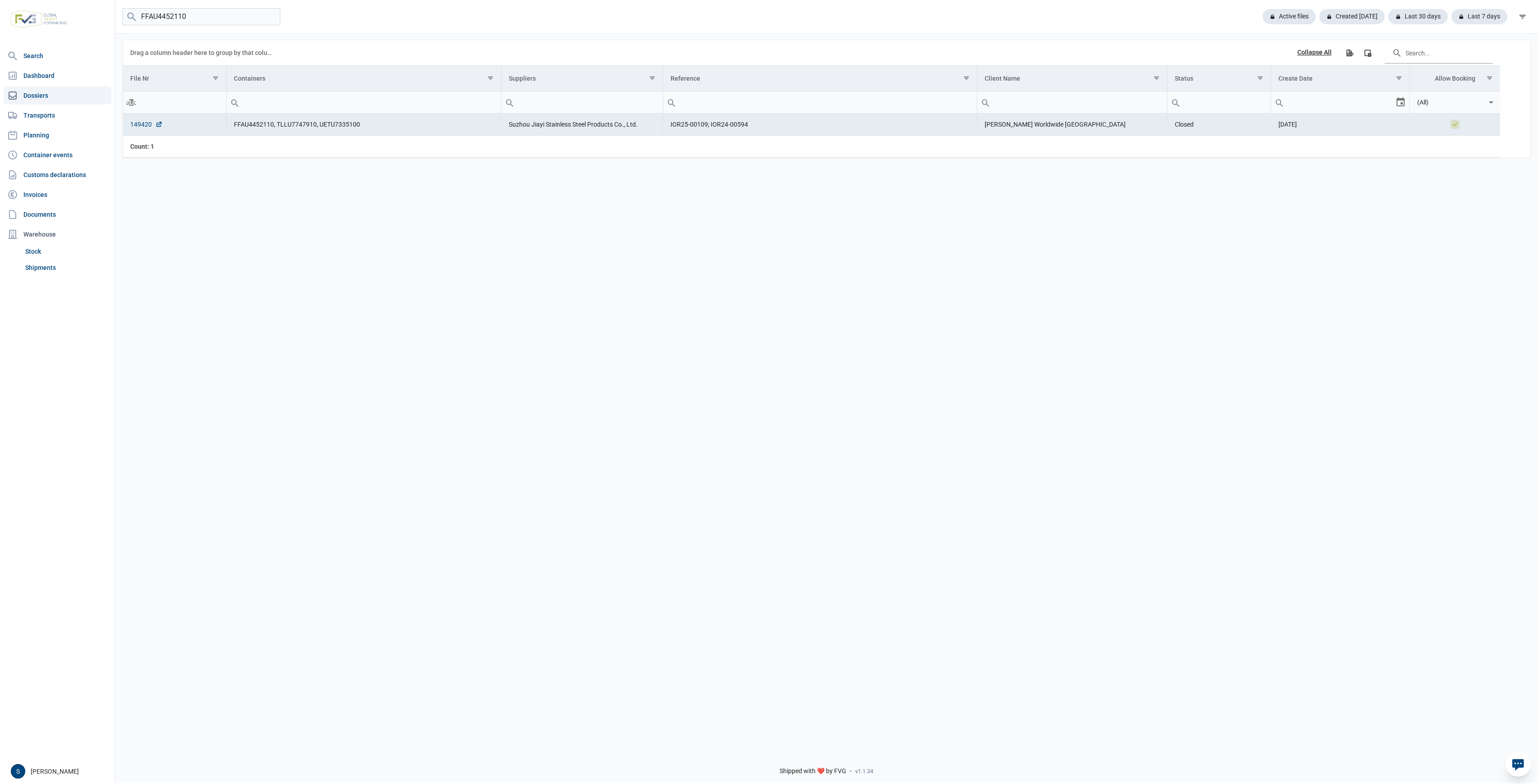
click at [144, 122] on link "149420" at bounding box center [147, 124] width 33 height 9
click at [144, 127] on link "149420" at bounding box center [147, 124] width 33 height 9
drag, startPoint x: 182, startPoint y: 12, endPoint x: 20, endPoint y: 20, distance: 162.2
click at [9, 21] on div "Search Dashboard Dossiers Transports Planning Container events Customs declarat…" at bounding box center [769, 391] width 1538 height 784
drag, startPoint x: 207, startPoint y: 8, endPoint x: 93, endPoint y: 16, distance: 114.3
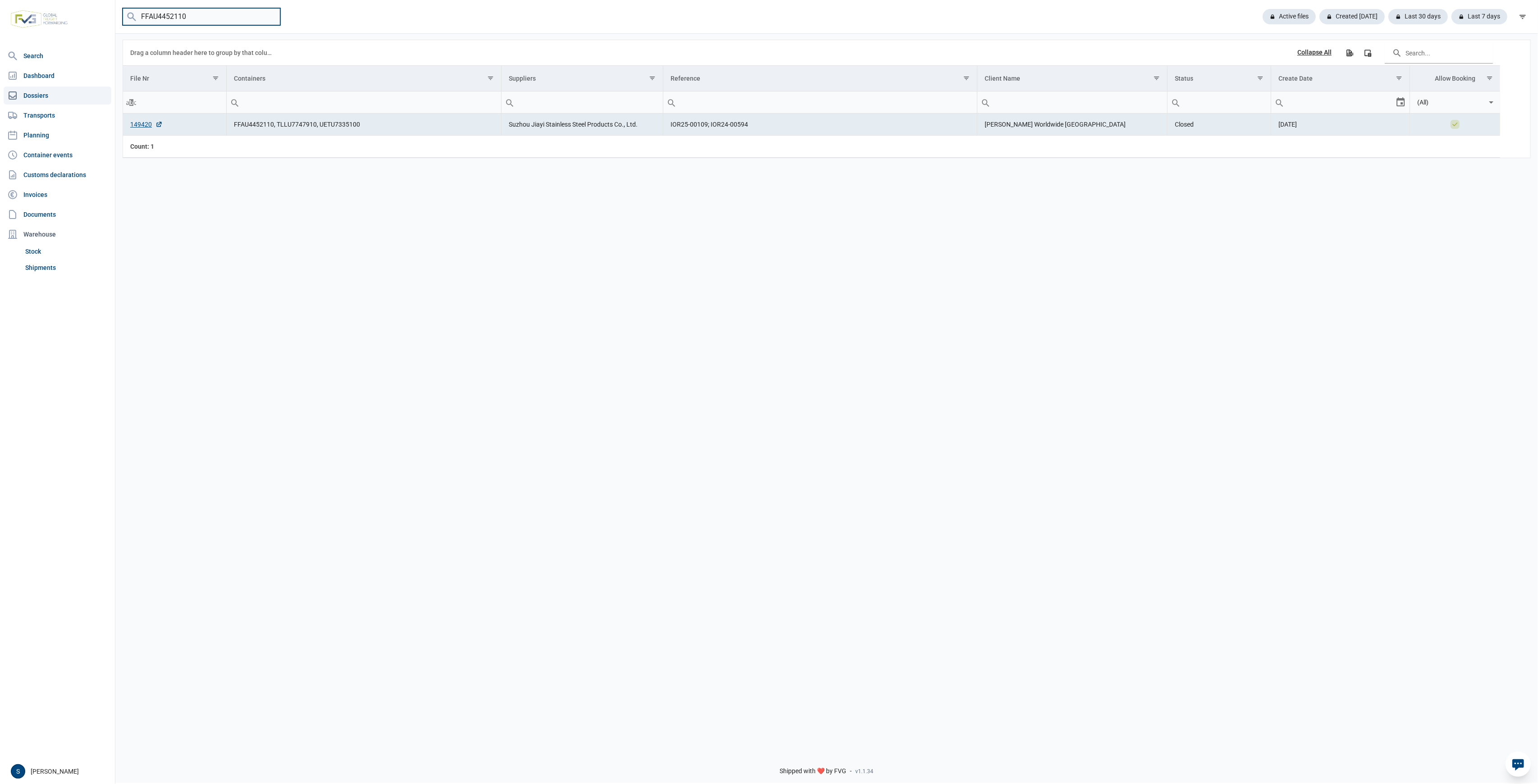
click at [93, 16] on div "Search Dashboard Dossiers Transports Planning Container events Customs declarat…" at bounding box center [769, 391] width 1538 height 784
paste input "1691213"
type input "FFAU1691213"
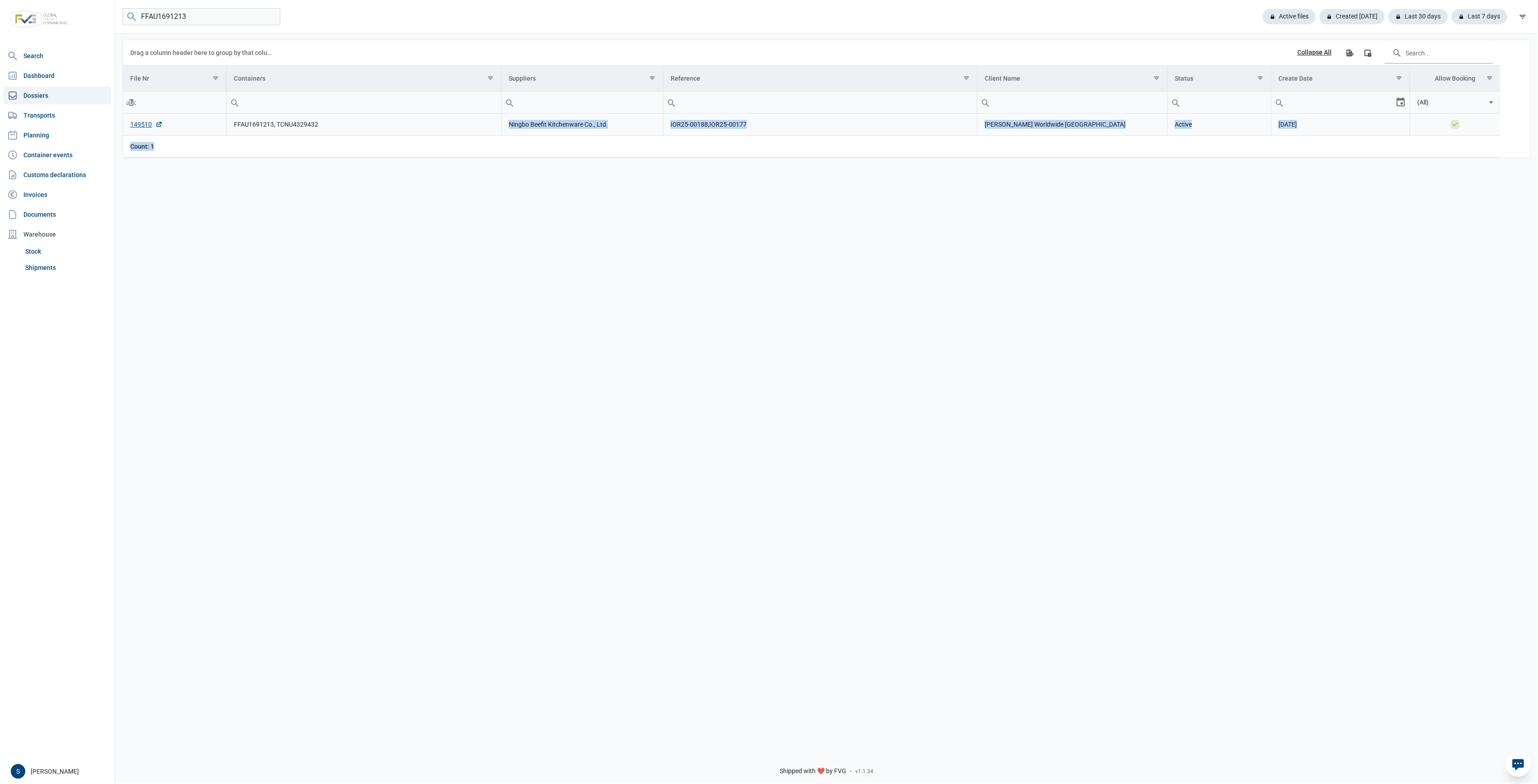
drag, startPoint x: 331, startPoint y: 128, endPoint x: 180, endPoint y: 138, distance: 151.3
click at [180, 138] on div "Data grid with 1 rows and 8 columns Drag a column header here to group by that …" at bounding box center [811, 98] width 1377 height 117
click at [328, 128] on td "FFAU1691213, TCNU4329432" at bounding box center [363, 125] width 275 height 22
drag, startPoint x: 319, startPoint y: 125, endPoint x: 179, endPoint y: 148, distance: 141.9
click at [225, 125] on tr "149510 FFAU1691213, TCNU4329432 Ningbo Beefit Kitchenware Co., Ltd. IOR25-00188…" at bounding box center [811, 125] width 1377 height 22
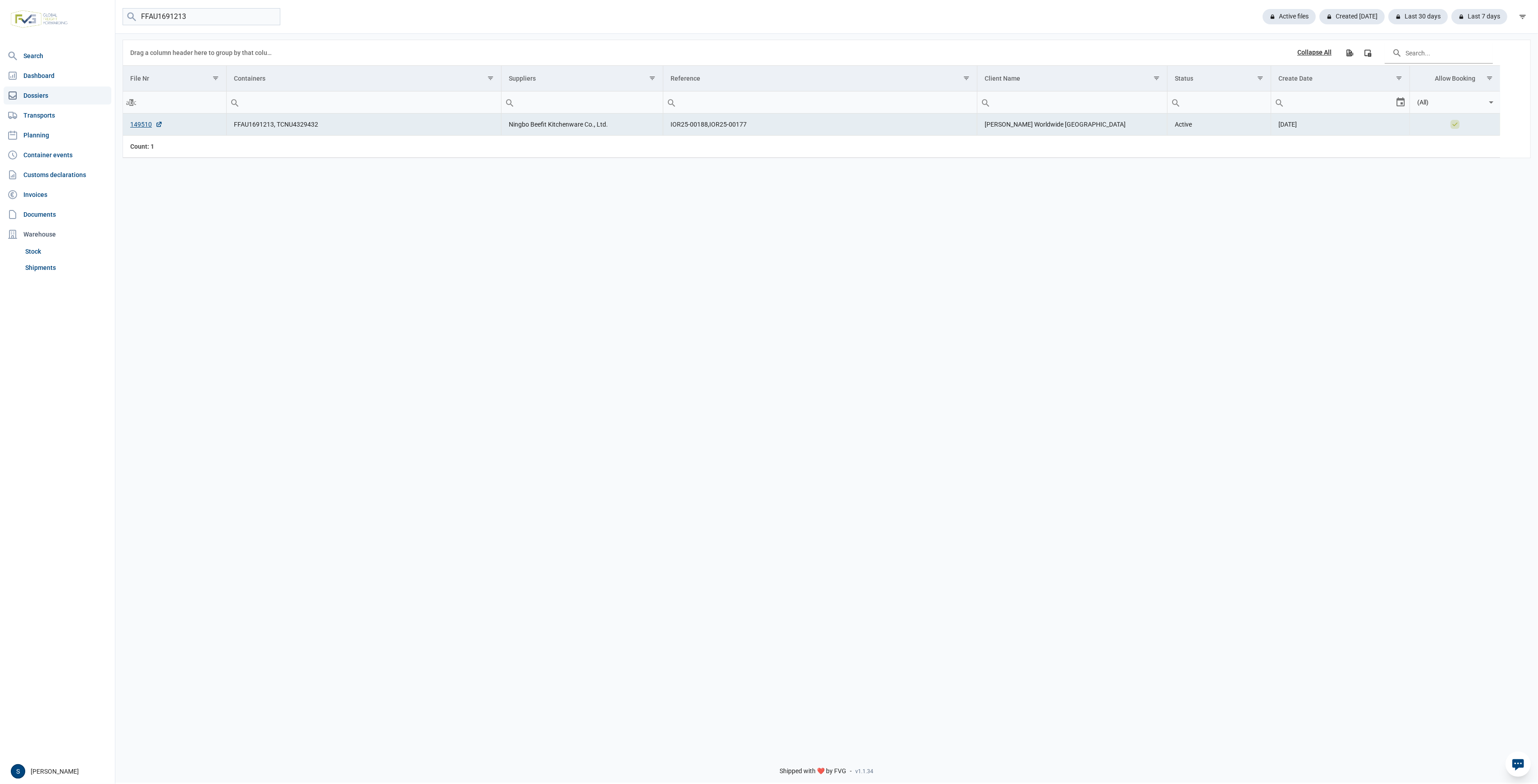
copy tr "FFAU1691213, TCNU4329432"
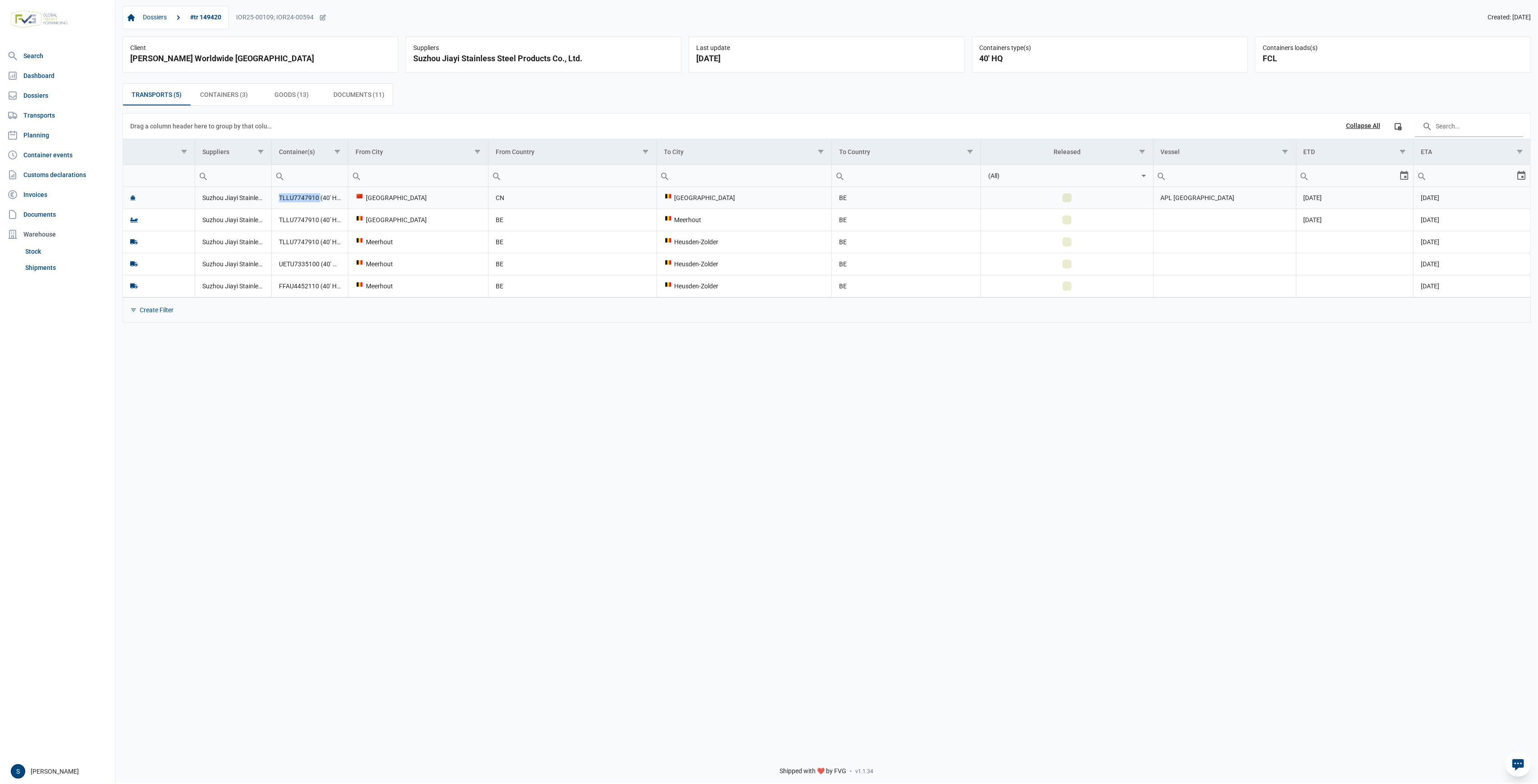
drag, startPoint x: 319, startPoint y: 197, endPoint x: 278, endPoint y: 200, distance: 41.1
click at [278, 200] on td "TLLU7747910 (40' HQ), UETU7335100 (40' HQ), FFAU4452110 (40' HQ)" at bounding box center [310, 198] width 77 height 22
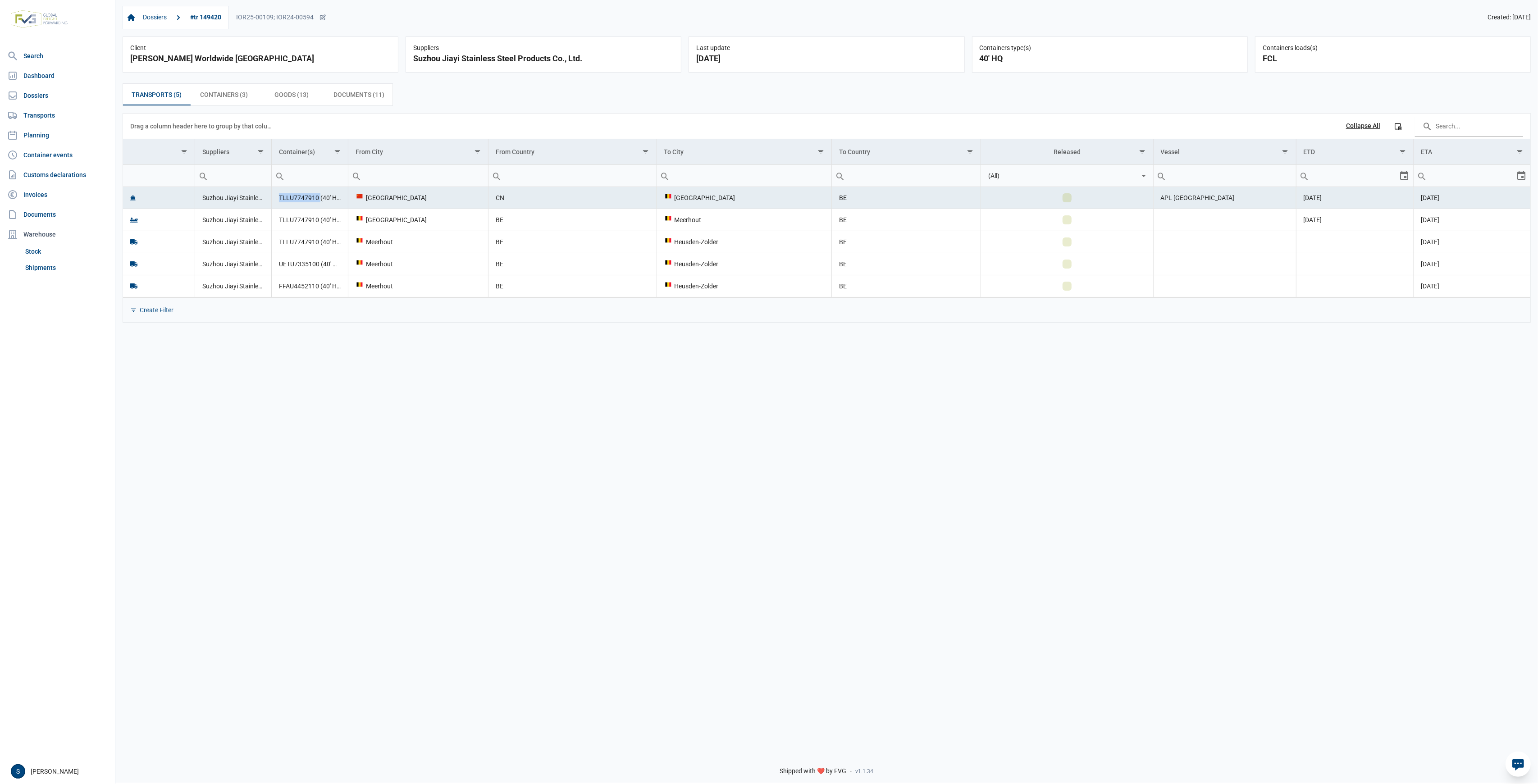
copy td "TLLU7747910"
click at [313, 263] on td "UETU7335100 (40' HQ)" at bounding box center [310, 264] width 77 height 22
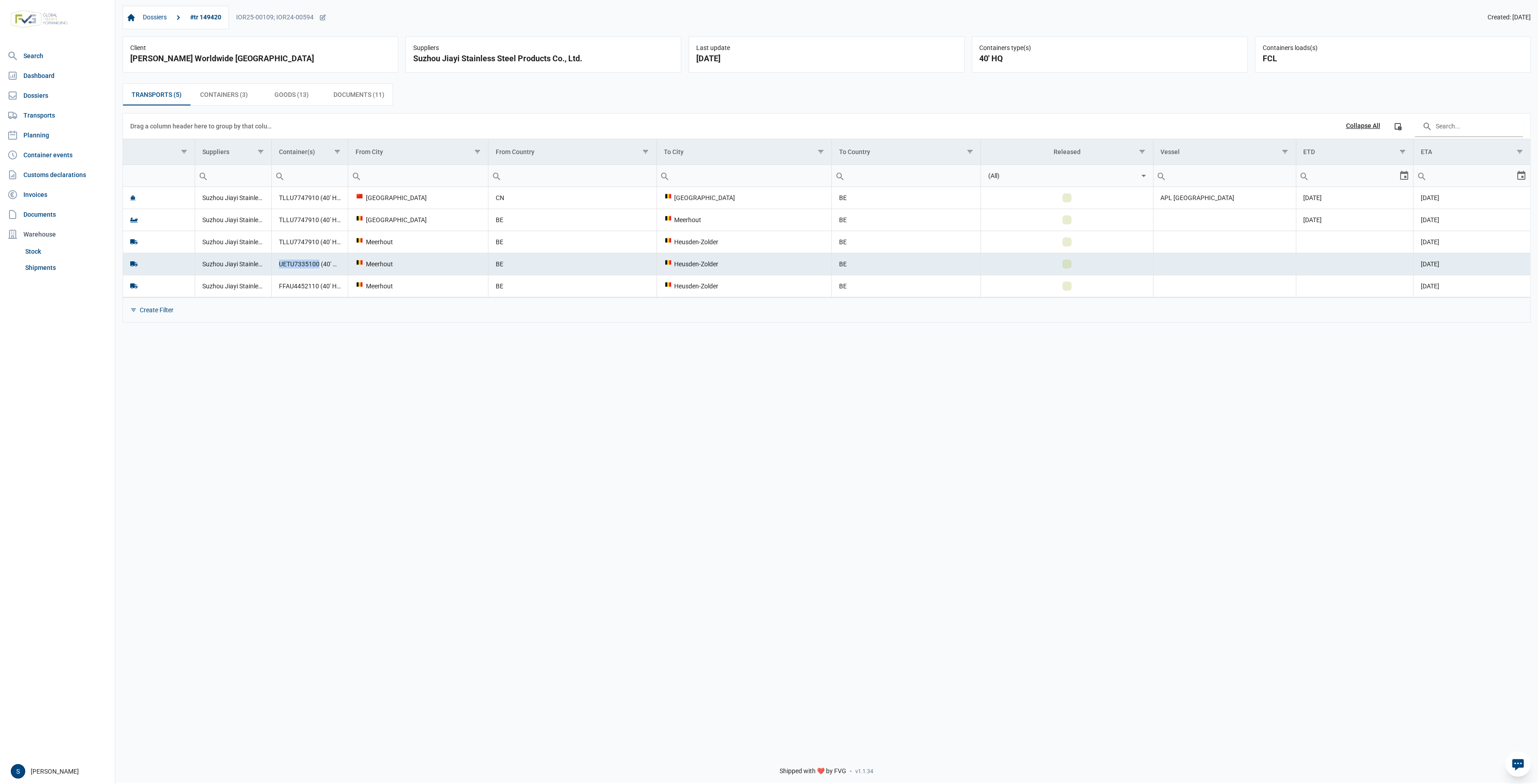
drag, startPoint x: 318, startPoint y: 265, endPoint x: 277, endPoint y: 266, distance: 41.0
click at [277, 266] on td "UETU7335100 (40' HQ)" at bounding box center [310, 264] width 77 height 22
copy td "UETU7335100"
click at [301, 229] on td "TLLU7747910 (40' HQ), UETU7335100 (40' HQ), FFAU4452110 (40' HQ)" at bounding box center [310, 219] width 77 height 22
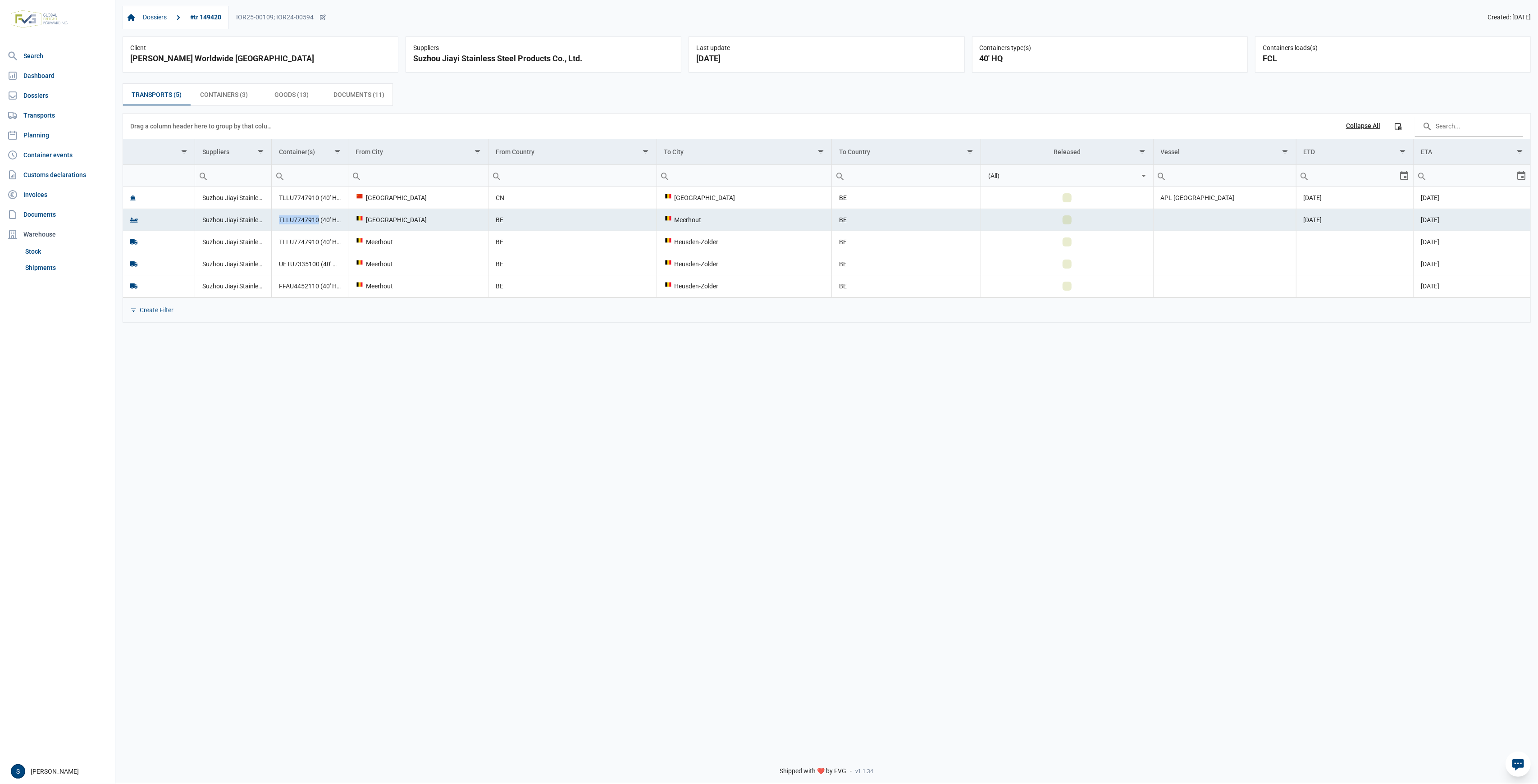
drag, startPoint x: 313, startPoint y: 219, endPoint x: 275, endPoint y: 219, distance: 38.0
click at [275, 219] on td "TLLU7747910 (40' HQ), UETU7335100 (40' HQ), FFAU4452110 (40' HQ)" at bounding box center [310, 219] width 77 height 22
copy td "TLLU7747910"
click at [598, 222] on td "BE" at bounding box center [572, 219] width 168 height 22
click at [933, 253] on tbody "Suzhou Jiayi Stainless Steel Products Co., Ltd. TLLU7747910 (40' HQ), UETU73351…" at bounding box center [827, 242] width 1408 height 110
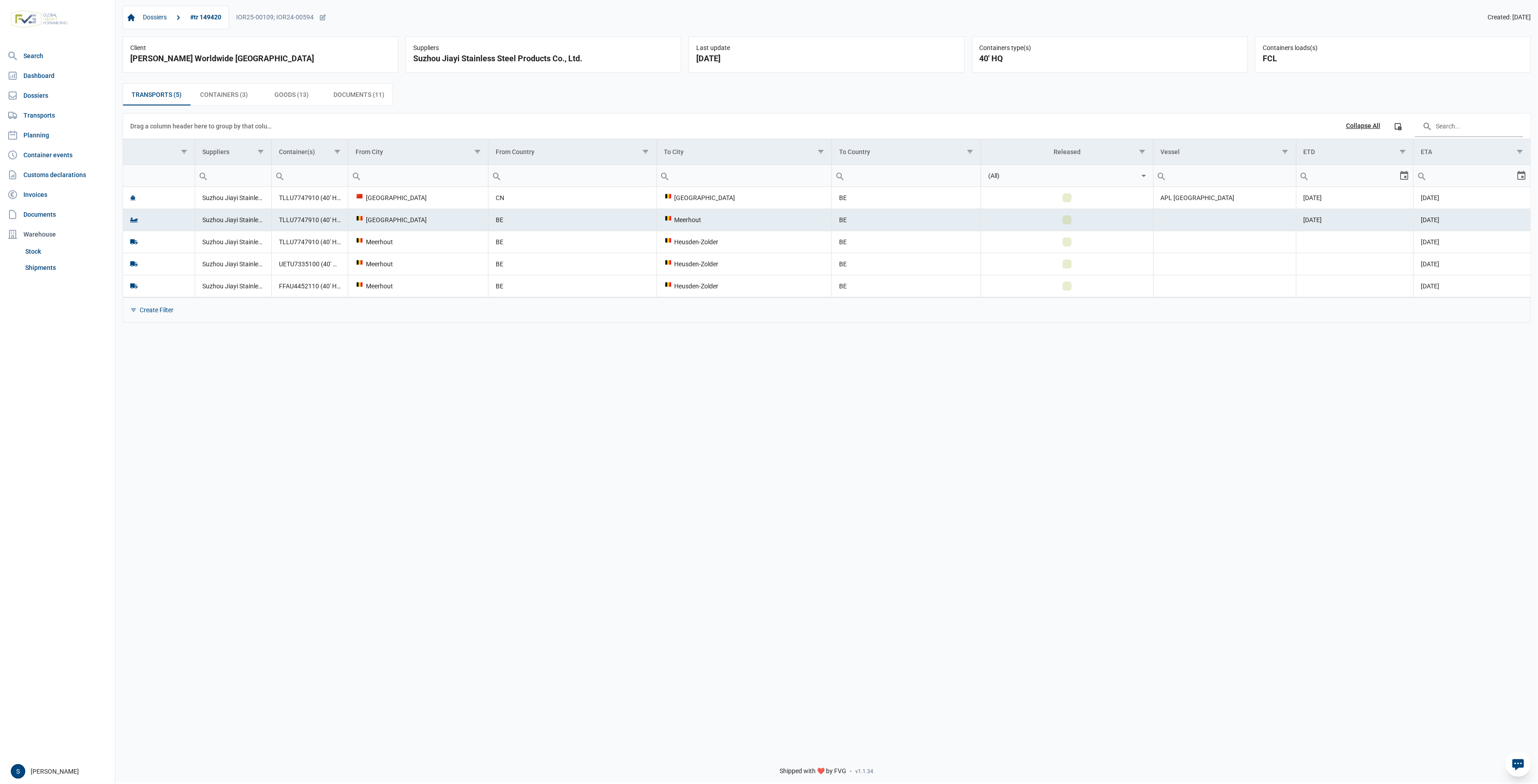
click at [933, 250] on td "BE" at bounding box center [906, 242] width 149 height 22
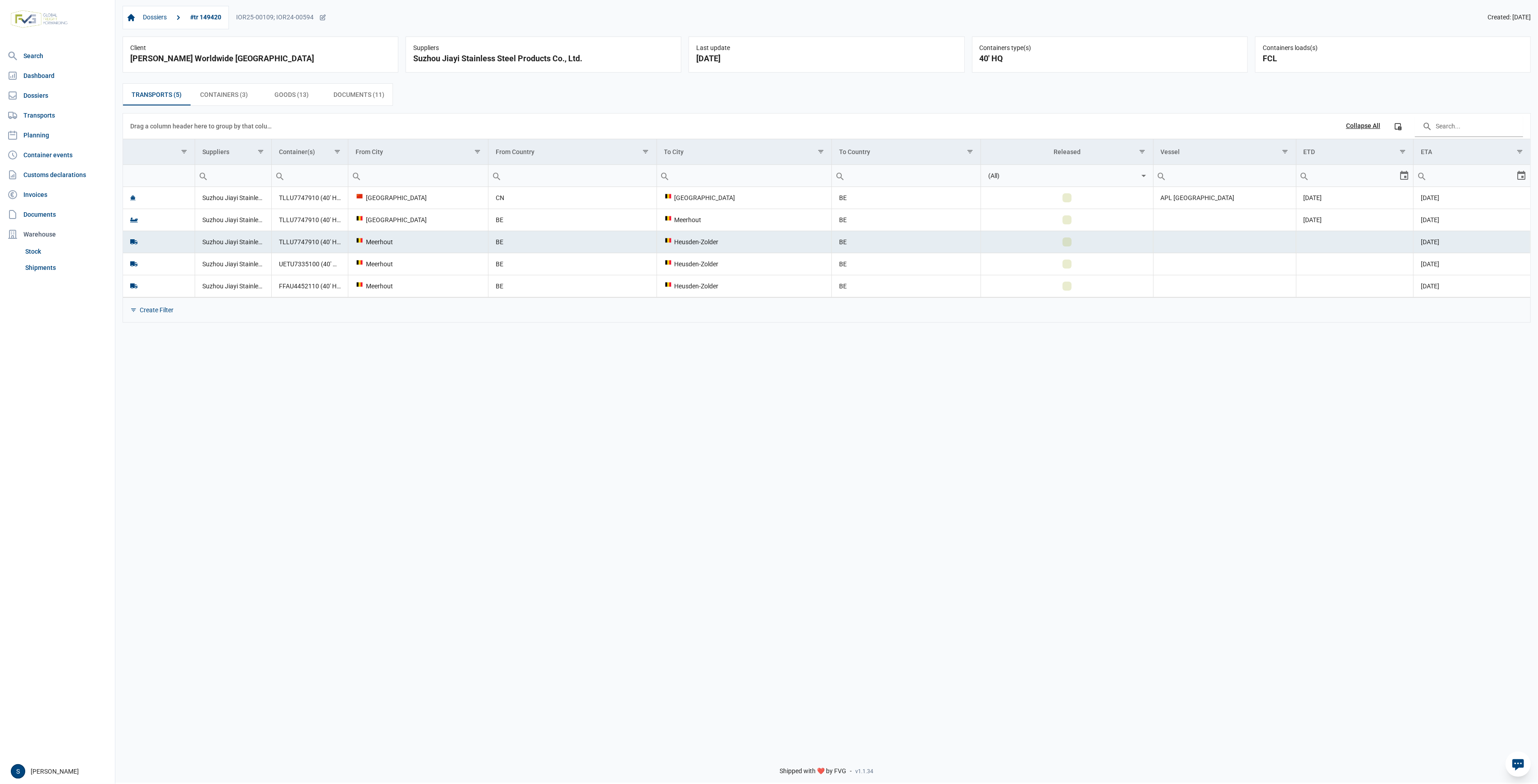
click at [912, 240] on td "BE" at bounding box center [906, 242] width 149 height 22
click at [912, 224] on td "BE" at bounding box center [906, 219] width 149 height 22
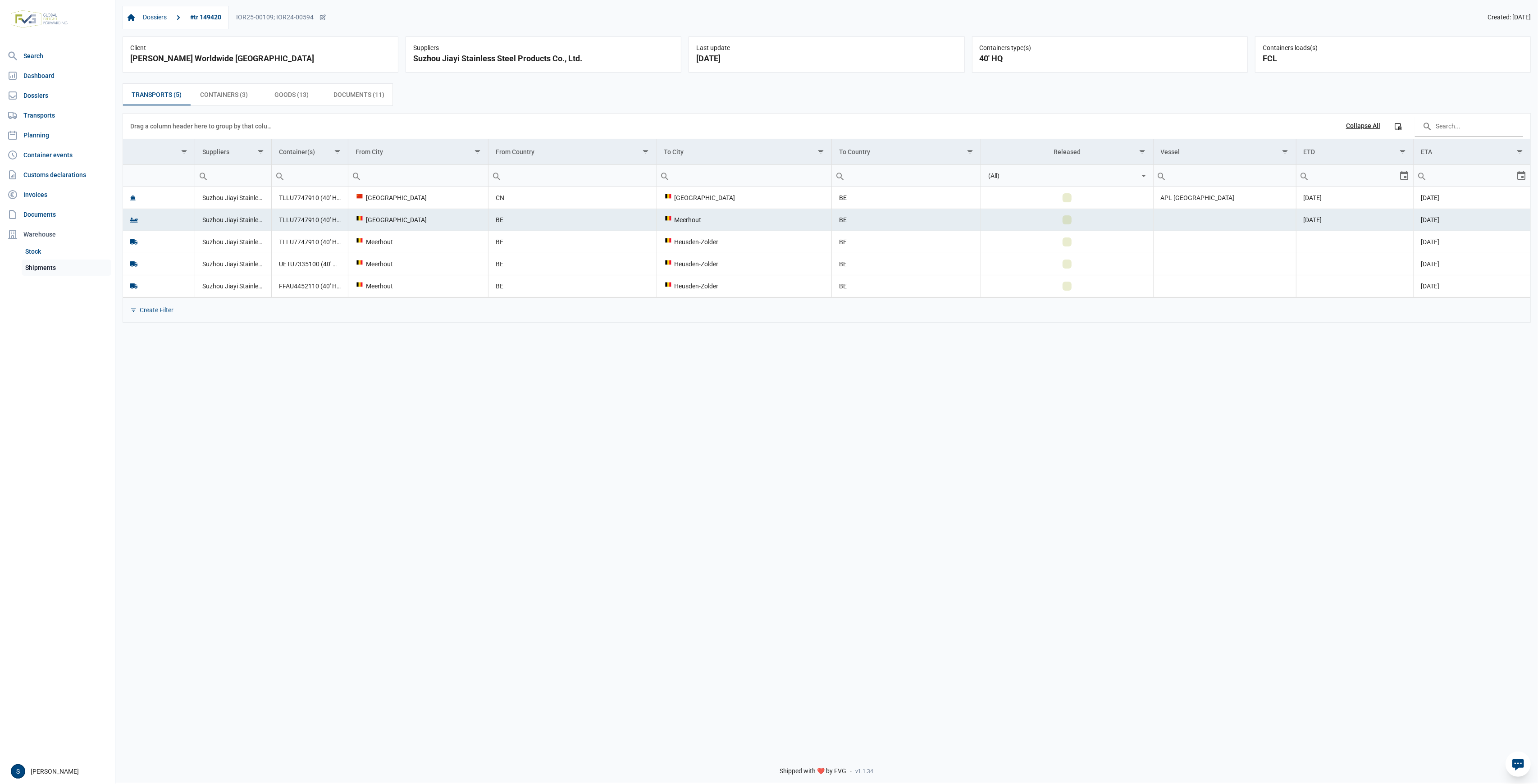
click at [59, 264] on link "Shipments" at bounding box center [66, 267] width 90 height 16
click at [972, 355] on div "Dossiers #tr 149420 IOR25-00109; IOR24-00594 Created: [DATE] Client [PERSON_NAM…" at bounding box center [827, 371] width 1423 height 745
